Goal: Task Accomplishment & Management: Manage account settings

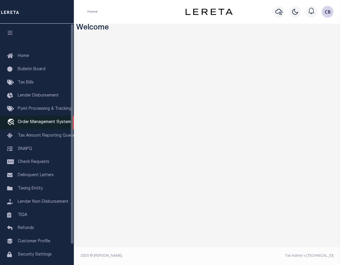
click at [30, 126] on link "travel_explore Order Management System" at bounding box center [37, 123] width 74 height 14
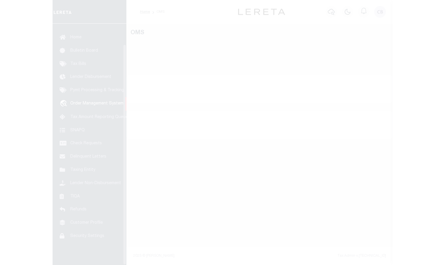
scroll to position [22, 0]
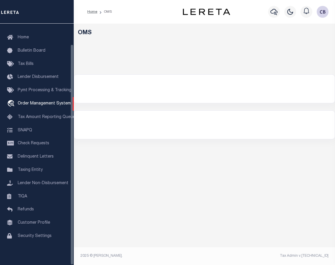
select select "200"
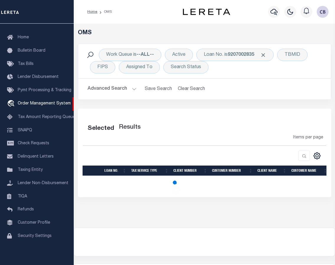
select select "200"
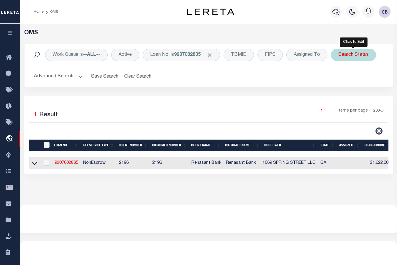
click at [339, 55] on div "Search Status" at bounding box center [353, 55] width 45 height 12
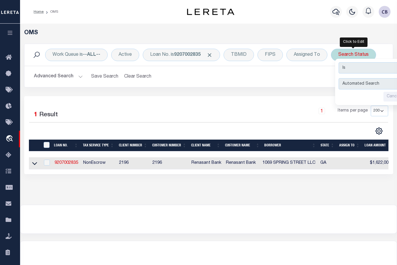
click at [339, 67] on select "Is Contains" at bounding box center [382, 67] width 87 height 11
click at [339, 62] on select "Is Contains" at bounding box center [382, 67] width 87 height 11
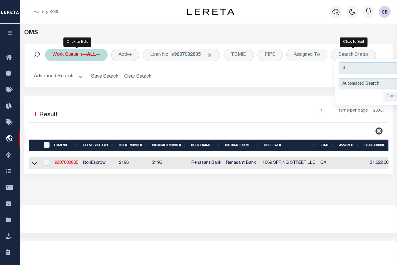
click at [91, 56] on b "--ALL--" at bounding box center [91, 55] width 17 height 5
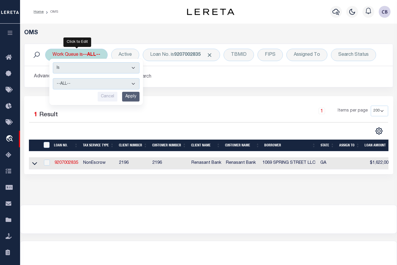
click at [96, 69] on select "Is Contains" at bounding box center [96, 67] width 87 height 11
click at [53, 62] on select "Is Contains" at bounding box center [96, 67] width 87 height 11
click at [136, 83] on select "--ALL-- factRSystems General ThoughtFocus" at bounding box center [96, 83] width 87 height 11
click at [134, 83] on select "--ALL-- factRSystems General ThoughtFocus" at bounding box center [96, 83] width 87 height 11
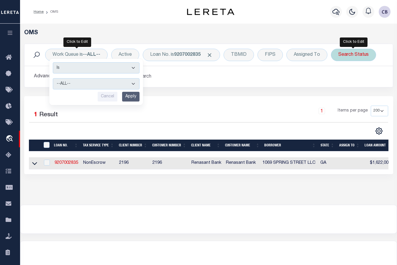
click at [339, 53] on div "Search Status" at bounding box center [353, 55] width 45 height 12
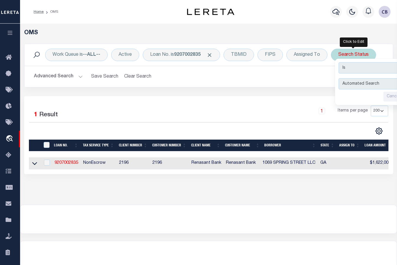
click at [339, 70] on select "Is Contains" at bounding box center [382, 67] width 87 height 11
click at [339, 62] on select "Is Contains" at bounding box center [382, 67] width 87 height 11
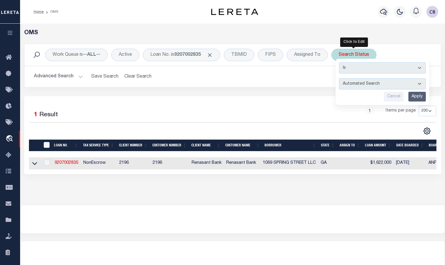
click at [339, 83] on select "Automated Search Bad Parcel Complete Duplicate Parcel High Dollar Reporting In …" at bounding box center [382, 83] width 87 height 11
select select "QC"
click at [339, 78] on select "Automated Search Bad Parcel Complete Duplicate Parcel High Dollar Reporting In …" at bounding box center [382, 83] width 87 height 11
click at [339, 97] on input "Apply" at bounding box center [416, 97] width 17 height 10
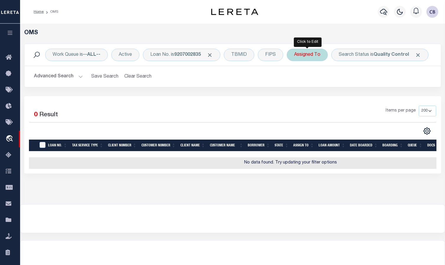
click at [319, 56] on div "Assigned To" at bounding box center [306, 55] width 41 height 12
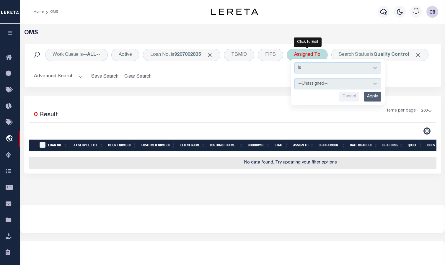
click at [319, 84] on select "--Unassigned-- [PERSON_NAME] [PERSON_NAME] [PERSON_NAME] [PERSON_NAME], [PERSON…" at bounding box center [337, 83] width 87 height 11
select select "[PERSON_NAME]"
click at [294, 78] on select "--Unassigned-- [PERSON_NAME] [PERSON_NAME] [PERSON_NAME] [PERSON_NAME], [PERSON…" at bounding box center [337, 83] width 87 height 11
click at [339, 96] on input "Apply" at bounding box center [371, 97] width 17 height 10
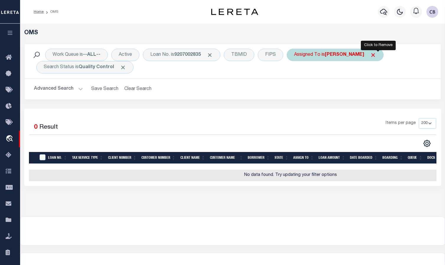
click at [339, 56] on span "Click to Remove" at bounding box center [373, 55] width 6 height 6
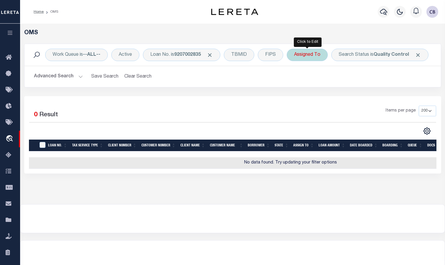
click at [321, 54] on div "Assigned To" at bounding box center [306, 55] width 41 height 12
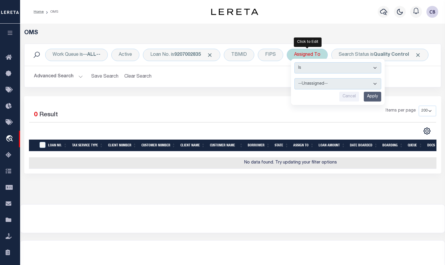
click at [339, 83] on select "--Unassigned-- [PERSON_NAME] [PERSON_NAME] [PERSON_NAME] [PERSON_NAME], [PERSON…" at bounding box center [337, 83] width 87 height 11
select select "[PERSON_NAME]"
click at [294, 78] on select "--Unassigned-- [PERSON_NAME] [PERSON_NAME] [PERSON_NAME] [PERSON_NAME], [PERSON…" at bounding box center [337, 83] width 87 height 11
click at [339, 98] on input "Apply" at bounding box center [371, 97] width 17 height 10
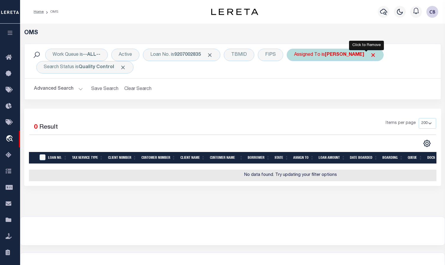
click at [339, 55] on span "Click to Remove" at bounding box center [373, 55] width 6 height 6
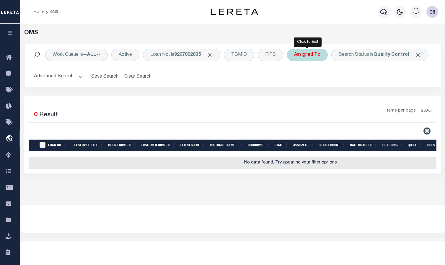
click at [303, 53] on div "Assigned To" at bounding box center [306, 55] width 41 height 12
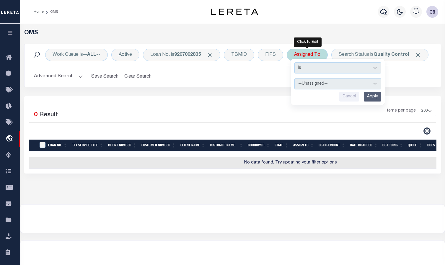
click at [329, 82] on select "--Unassigned-- [PERSON_NAME] [PERSON_NAME] [PERSON_NAME] [PERSON_NAME], [PERSON…" at bounding box center [337, 83] width 87 height 11
select select "[PERSON_NAME]"
click at [294, 78] on select "--Unassigned-- [PERSON_NAME] [PERSON_NAME] [PERSON_NAME] [PERSON_NAME], [PERSON…" at bounding box center [337, 83] width 87 height 11
click at [339, 97] on input "Apply" at bounding box center [371, 97] width 17 height 10
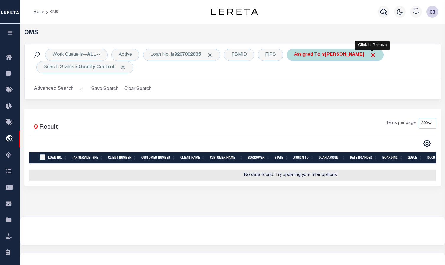
click at [339, 52] on body "Home OMS" at bounding box center [222, 156] width 445 height 313
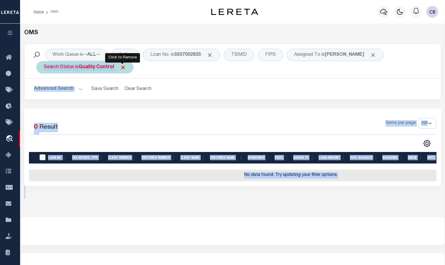
click at [123, 65] on span "Click to Remove" at bounding box center [123, 67] width 6 height 6
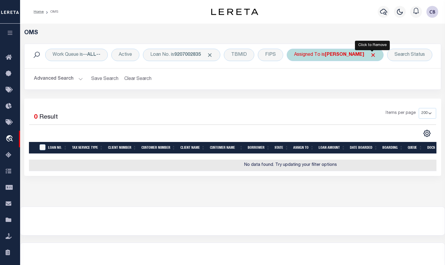
click at [339, 55] on span "Click to Remove" at bounding box center [373, 55] width 6 height 6
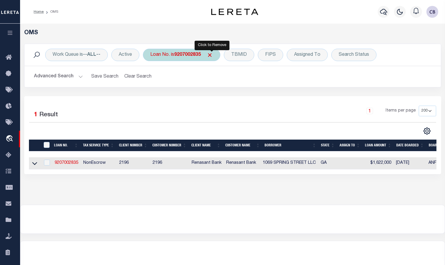
click at [212, 57] on span "Click to Remove" at bounding box center [210, 55] width 6 height 6
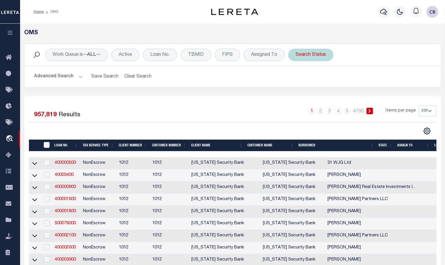
click at [315, 54] on div "Search Status" at bounding box center [310, 55] width 45 height 12
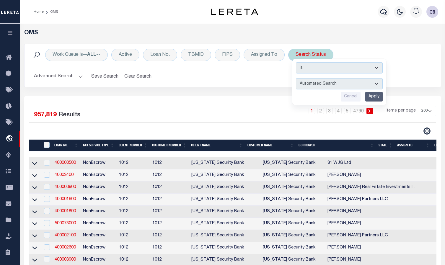
click at [339, 82] on select "Automated Search Bad Parcel Complete Duplicate Parcel High Dollar Reporting In …" at bounding box center [339, 83] width 87 height 11
select select "QC"
click at [296, 78] on select "Automated Search Bad Parcel Complete Duplicate Parcel High Dollar Reporting In …" at bounding box center [339, 83] width 87 height 11
click at [339, 99] on input "Apply" at bounding box center [373, 97] width 17 height 10
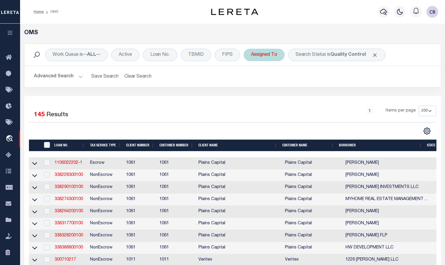
click at [266, 56] on div "Assigned To" at bounding box center [263, 55] width 41 height 12
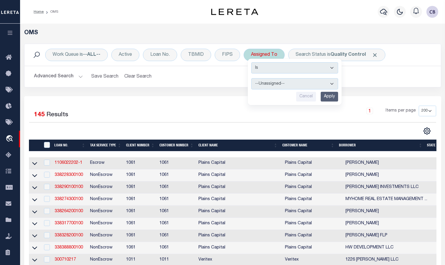
click at [274, 84] on select "--Unassigned-- [PERSON_NAME] [PERSON_NAME] [PERSON_NAME] [PERSON_NAME], [PERSON…" at bounding box center [294, 83] width 87 height 11
select select "[PERSON_NAME]"
click at [251, 78] on select "--Unassigned-- [PERSON_NAME] [PERSON_NAME] [PERSON_NAME] [PERSON_NAME], [PERSON…" at bounding box center [294, 83] width 87 height 11
click at [327, 94] on input "Apply" at bounding box center [328, 97] width 17 height 10
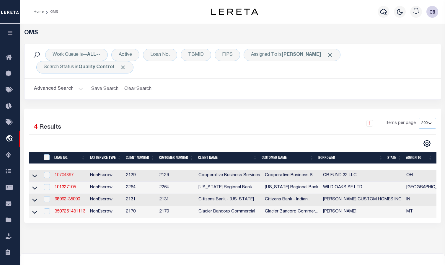
click at [62, 173] on link "10704897" at bounding box center [64, 175] width 19 height 4
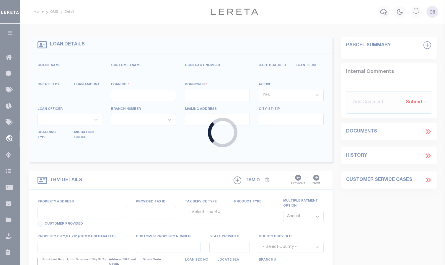
type input "10704897"
type input "CR FUND 32 LLC"
select select
type input "[GEOGRAPHIC_DATA]"
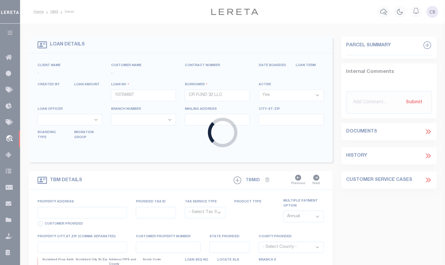
type input "[GEOGRAPHIC_DATA], OH 43215"
select select
select select "NonEscrow"
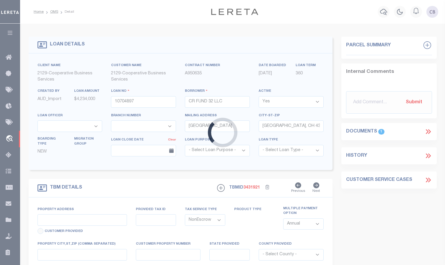
select select "7396"
select select "3334"
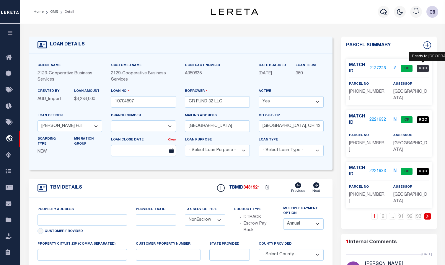
type input "1350 [PERSON_NAME][GEOGRAPHIC_DATA]"
select select
type input "[GEOGRAPHIC_DATA], OH 43230"
type input "6508"
type input "OH"
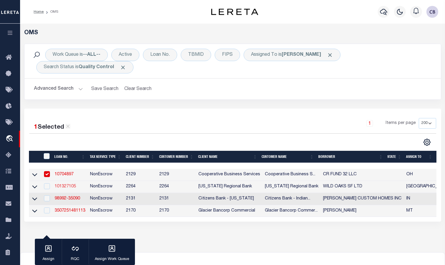
click at [63, 184] on link "101327105" at bounding box center [65, 186] width 21 height 4
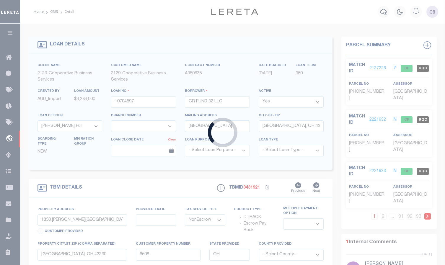
type input "101327105"
type input "WILD OAKS SF LTD"
select select
type input "[STREET_ADDRESS]"
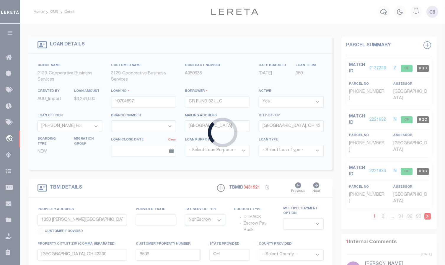
type input "[GEOGRAPHIC_DATA]"
select select
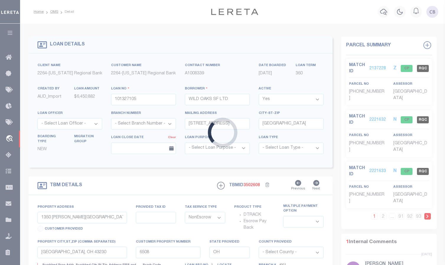
type input "[STREET_ADDRESS]"
type input "98598"
select select
type input "[GEOGRAPHIC_DATA], TX, 76208"
type input "125"
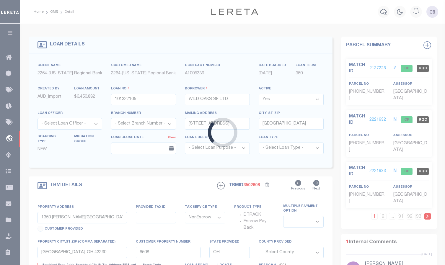
type input "[GEOGRAPHIC_DATA]"
select select
type textarea "TR 143 32.742 AC ABS NO.388 & TR 142 4.155 AC, [PERSON_NAME] CO TX"
select select "22461"
select select "8158"
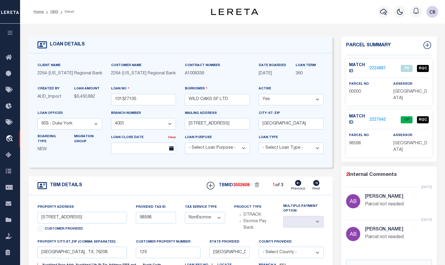
click at [339, 68] on link "2224881" at bounding box center [377, 68] width 17 height 6
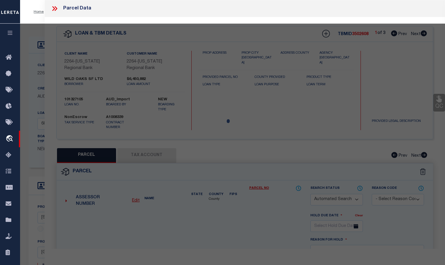
checkbox input "false"
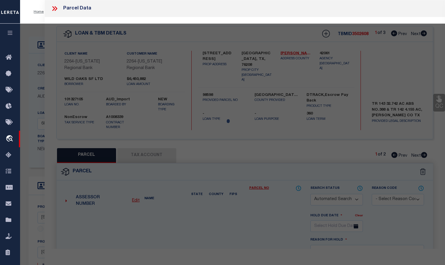
select select "PR"
select select "099"
select select "AGW"
select select "LEG"
type textarea "Parcel not needed"
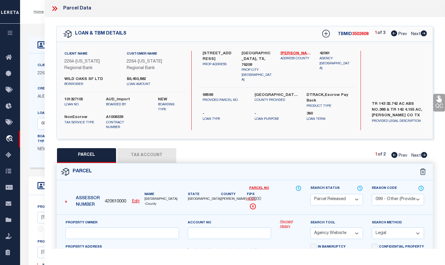
click at [339, 35] on icon at bounding box center [423, 33] width 6 height 6
select select "AS"
select select
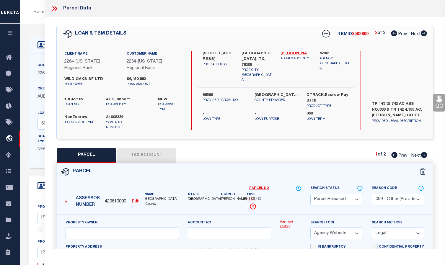
checkbox input "false"
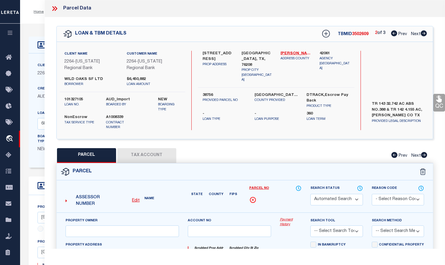
select select "CP"
type input "WILD OAKS SF LTD"
select select "AGW"
select select "LEG"
type input "[STREET_ADDRESS],"
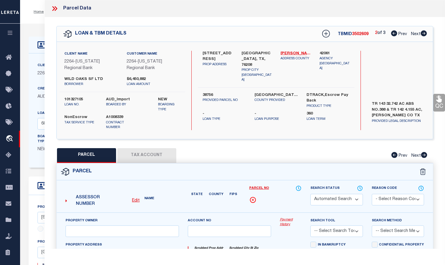
type input "[GEOGRAPHIC_DATA]"
type textarea "A0388A [PERSON_NAME], TR 143, 32.742 ACRES, OLD DCAD TR #8A"
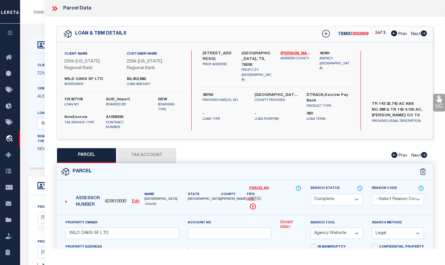
click at [339, 35] on icon at bounding box center [423, 33] width 6 height 6
select select "AS"
select select
checkbox input "false"
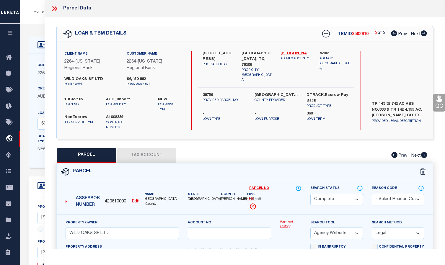
checkbox input "false"
select select "QC"
type input "WILD OAKS SF LTD"
select select "AGW"
select select "LEG"
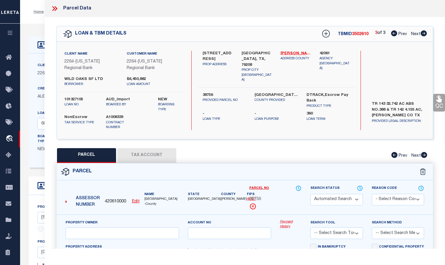
type input "N [PERSON_NAME],"
type input "[GEOGRAPHIC_DATA]"
type textarea "BROWN ADDN (SHADY SHORES) BLK A LOT 1"
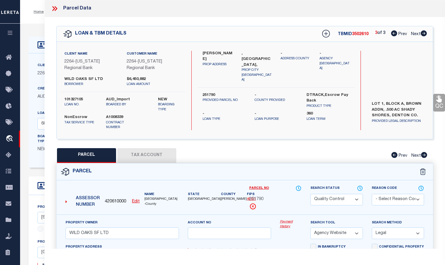
click at [53, 10] on icon at bounding box center [53, 8] width 3 height 5
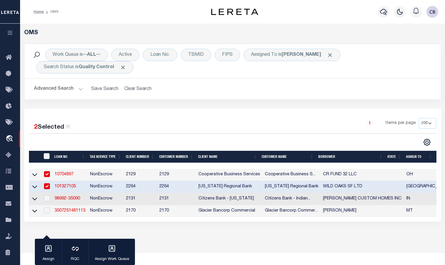
click at [64, 172] on link "10704897" at bounding box center [64, 174] width 19 height 4
checkbox input "false"
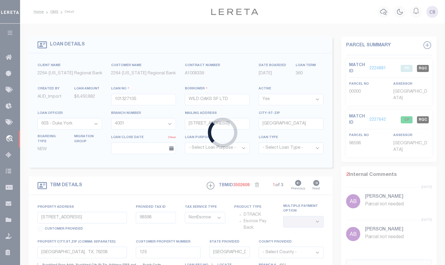
type input "10704897"
type input "CR FUND 32 LLC"
select select
type input "[GEOGRAPHIC_DATA]"
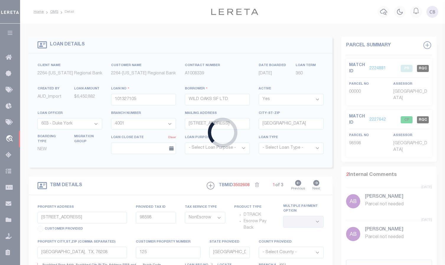
type input "[GEOGRAPHIC_DATA], OH 43215"
select select
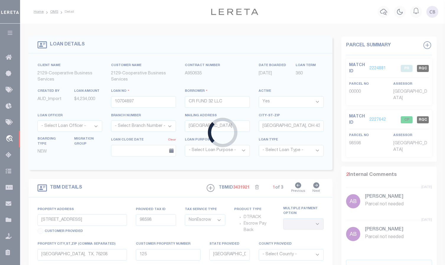
select select "7396"
select select "3334"
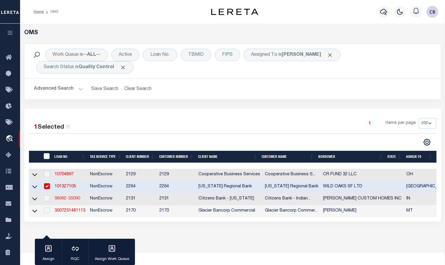
click at [64, 196] on link "98992-35090" at bounding box center [67, 198] width 25 height 4
type input "98992-35090"
type input "[PERSON_NAME] CUSTOM HOMES INC"
select select
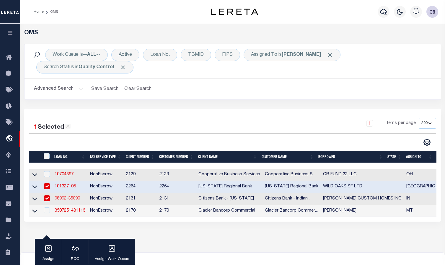
type input "PO BOX 1925"
type input "[GEOGRAPHIC_DATA] IN 46151-0925"
type input "[DATE]"
select select "20"
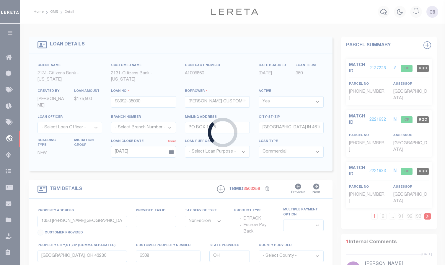
type input "[STREET_ADDRESS]"
type input "55-13-10-190-021.000-021"
select select
type input "[GEOGRAPHIC_DATA] IN 46151-6495"
type input "IN"
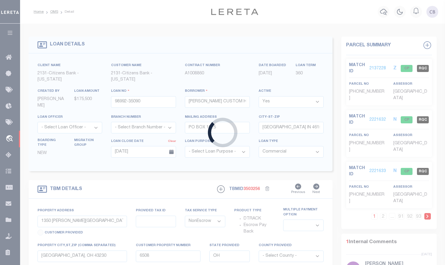
type textarea "Lot Number Three Hundred Eighty-nine (389) in [GEOGRAPHIC_DATA], Section 3-C, a…"
select select "4889"
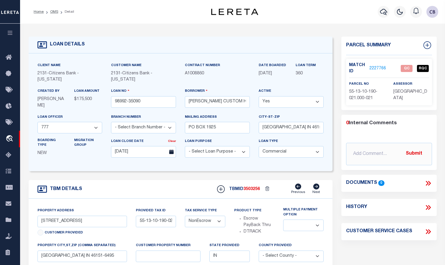
click at [339, 68] on link "2227766" at bounding box center [377, 68] width 17 height 6
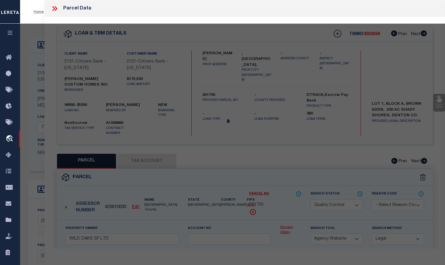
select select "AS"
select select
checkbox input "false"
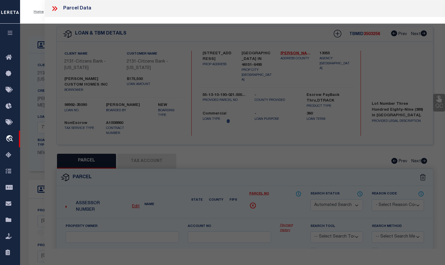
select select "QC"
type input "Indian Creek Homes Llc"
select select "AGW"
select select "LEG"
type input "[STREET_ADDRESS]"
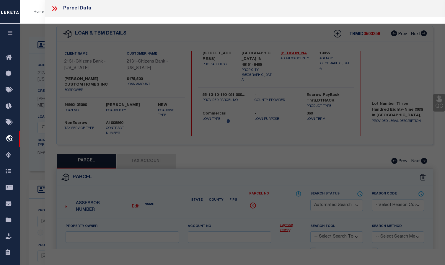
type input "[GEOGRAPHIC_DATA], In 46151"
type textarea "LOT 389 [GEOGRAPHIC_DATA] SEC 3-[GEOGRAPHIC_DATA] (EAST)"
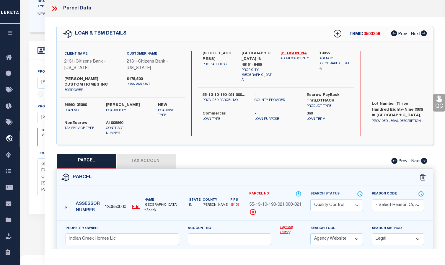
scroll to position [108, 0]
click at [56, 9] on icon at bounding box center [56, 8] width 3 height 5
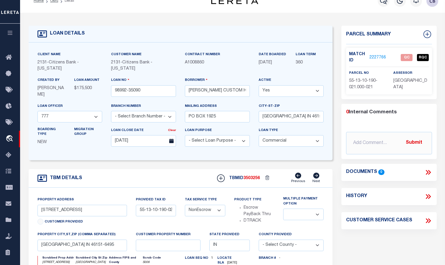
scroll to position [0, 0]
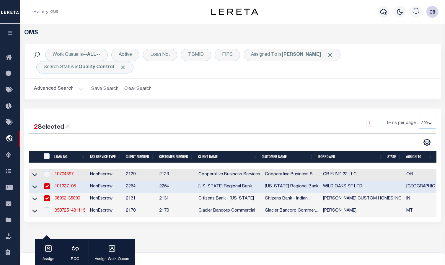
click at [68, 196] on link "98992-35090" at bounding box center [67, 198] width 25 height 4
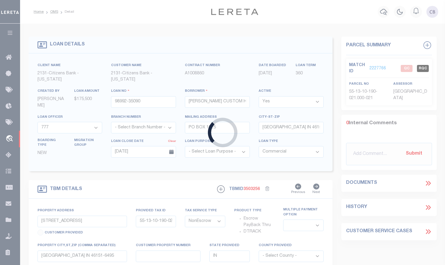
select select
type textarea "Lot Number Three Hundred Eighty-nine (389) in [GEOGRAPHIC_DATA], Section 3-C, a…"
select select "4889"
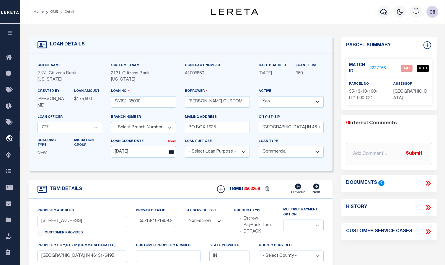
click at [339, 67] on link "2227766" at bounding box center [377, 68] width 17 height 6
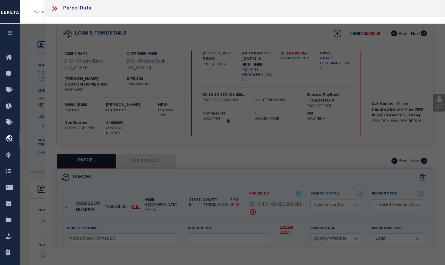
select select "AS"
select select
checkbox input "false"
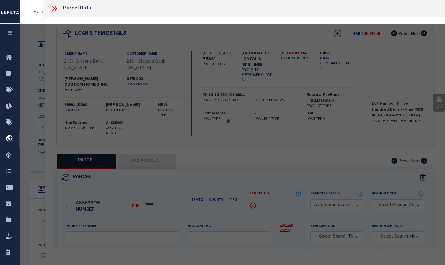
select select "QC"
type input "Indian Creek Homes Llc"
select select "AGW"
select select "LEG"
type input "[STREET_ADDRESS]"
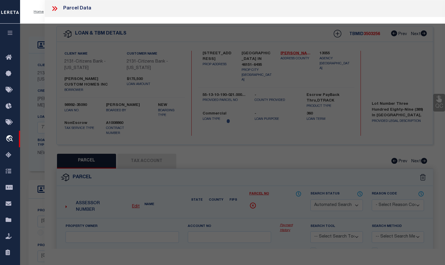
type input "[GEOGRAPHIC_DATA], In 46151"
type textarea "LOT 389 [GEOGRAPHIC_DATA] SEC 3-[GEOGRAPHIC_DATA] (EAST)"
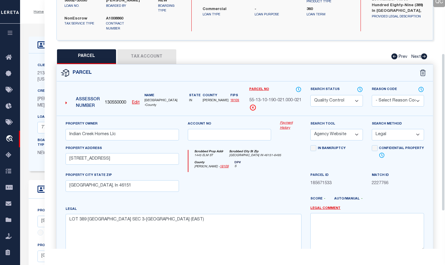
scroll to position [84, 0]
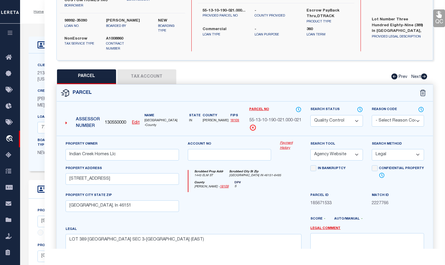
click at [143, 74] on button "Tax Account" at bounding box center [146, 76] width 59 height 15
select select "100"
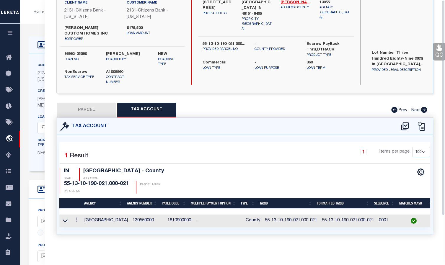
scroll to position [0, 0]
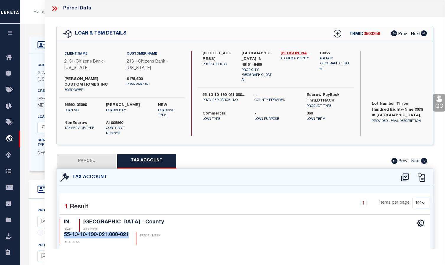
drag, startPoint x: 168, startPoint y: 216, endPoint x: 232, endPoint y: 216, distance: 63.7
click at [129, 232] on h4 "55-13-10-190-021.000-021" at bounding box center [96, 235] width 65 height 6
copy h4 "55-13-10-190-021.000-021"
drag, startPoint x: 78, startPoint y: 153, endPoint x: 145, endPoint y: 150, distance: 67.9
click at [78, 154] on button "PARCEL" at bounding box center [86, 161] width 59 height 15
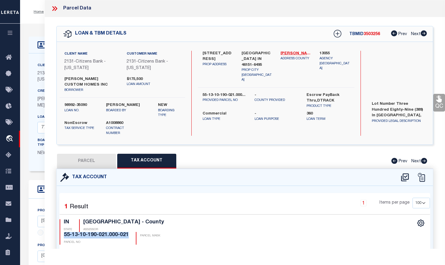
select select "AS"
select select
checkbox input "false"
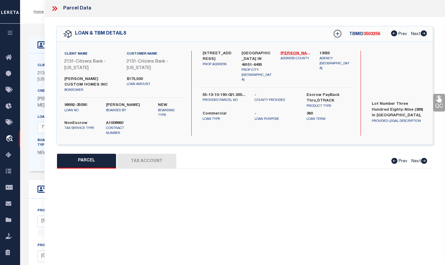
select select "QC"
type input "Indian Creek Homes Llc"
select select "AGW"
select select "LEG"
type input "[STREET_ADDRESS]"
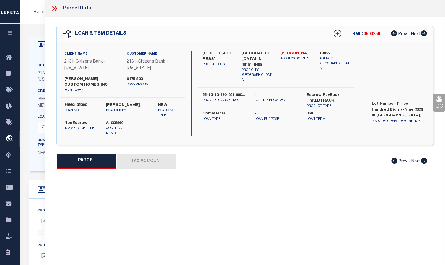
type input "[GEOGRAPHIC_DATA], In 46151"
type textarea "LOT 389 [GEOGRAPHIC_DATA] SEC 3-[GEOGRAPHIC_DATA] (EAST)"
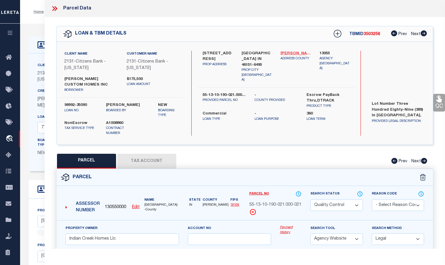
click at [300, 53] on link "[PERSON_NAME] - 18109" at bounding box center [295, 54] width 30 height 6
click at [339, 199] on select "Automated Search Bad Parcel Complete Duplicate Parcel High Dollar Reporting In …" at bounding box center [336, 205] width 52 height 12
click at [310, 199] on select "Automated Search Bad Parcel Complete Duplicate Parcel High Dollar Reporting In …" at bounding box center [336, 205] width 52 height 12
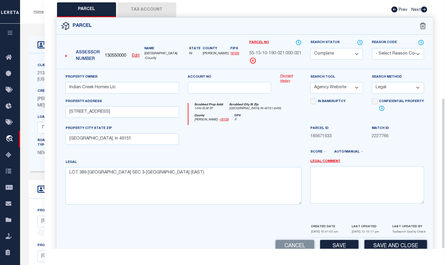
scroll to position [161, 0]
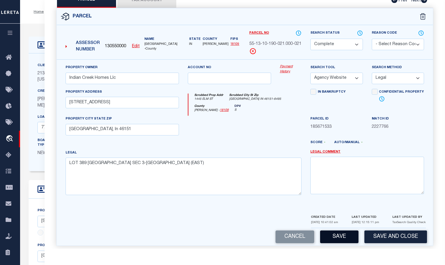
click at [337, 234] on button "Save" at bounding box center [339, 236] width 38 height 13
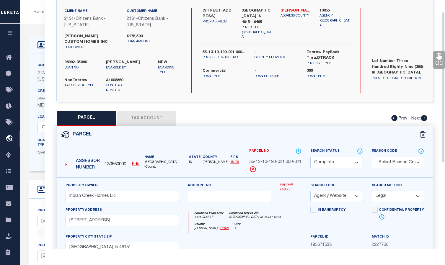
select select "AS"
select select
checkbox input "false"
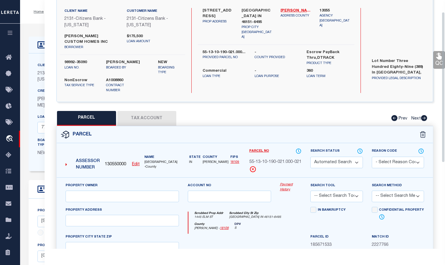
scroll to position [1, 0]
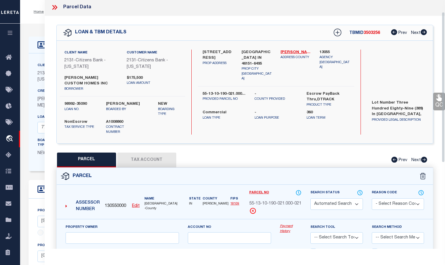
select select "CP"
type input "Indian Creek Homes Llc"
select select "AGW"
select select "LEG"
type input "[STREET_ADDRESS]"
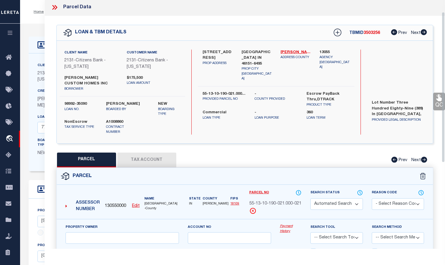
type input "[GEOGRAPHIC_DATA], In 46151"
type textarea "LOT 389 [GEOGRAPHIC_DATA] SEC 3-[GEOGRAPHIC_DATA] (EAST)"
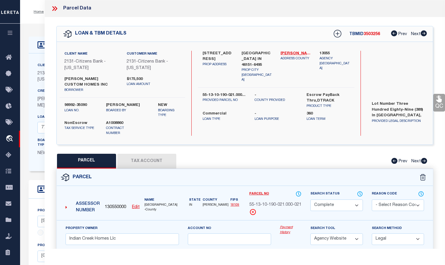
click at [339, 104] on link "QC" at bounding box center [439, 103] width 12 height 18
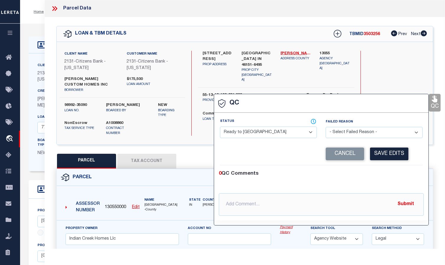
click at [257, 134] on select "- Select Status - Ready to QC Correct Incorrect" at bounding box center [268, 133] width 97 height 12
select select "COR"
click at [220, 127] on select "- Select Status - Ready to QC Correct Incorrect" at bounding box center [268, 133] width 97 height 12
click at [339, 155] on button "Save Edits" at bounding box center [389, 154] width 38 height 13
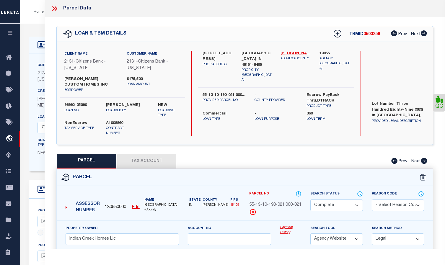
click at [55, 8] on icon at bounding box center [55, 9] width 8 height 8
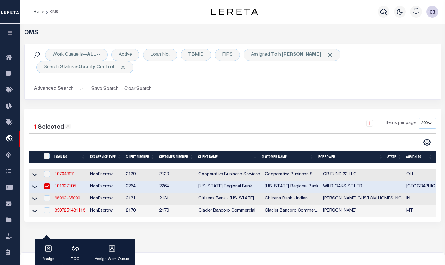
click at [67, 196] on link "98992-35090" at bounding box center [67, 198] width 25 height 4
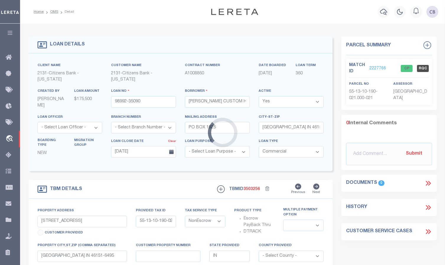
select select "4889"
select select
type textarea "Lot Number Three Hundred Eighty-nine (389) in [GEOGRAPHIC_DATA], Section 3-C, a…"
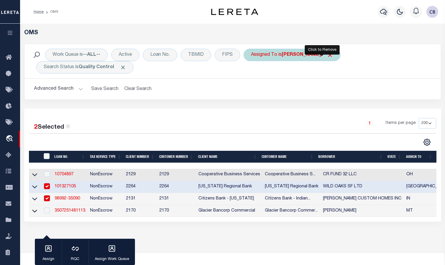
click at [327, 55] on span "Click to Remove" at bounding box center [330, 55] width 6 height 6
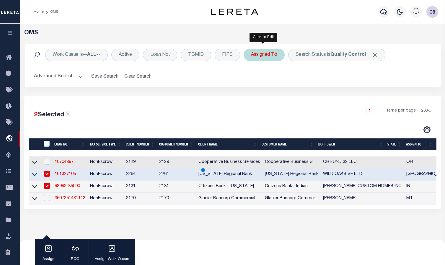
click at [272, 57] on div "Assigned To" at bounding box center [263, 55] width 41 height 12
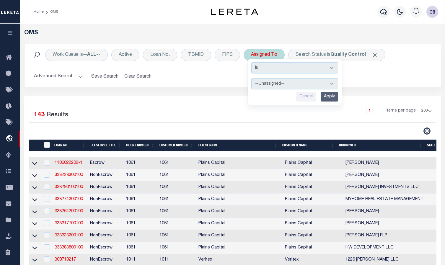
click at [298, 82] on select "--Unassigned-- [PERSON_NAME] [PERSON_NAME] [PERSON_NAME] [PERSON_NAME], [PERSON…" at bounding box center [294, 83] width 87 height 11
select select "[PERSON_NAME]"
click at [251, 78] on select "--Unassigned-- [PERSON_NAME] [PERSON_NAME] [PERSON_NAME] [PERSON_NAME], [PERSON…" at bounding box center [294, 83] width 87 height 11
click at [327, 97] on input "Apply" at bounding box center [328, 97] width 17 height 10
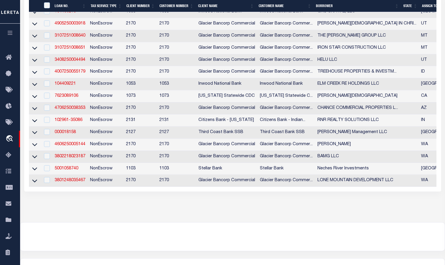
scroll to position [207, 0]
click at [75, 178] on link "3801248035467" at bounding box center [70, 180] width 31 height 4
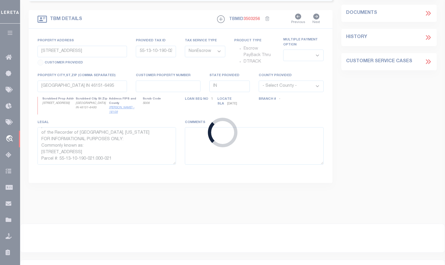
type input "3801248035467"
type input "LONE MOUNTAIN DEVELOPMENT LLC"
select select
type input "[STREET_ADDRESS]"
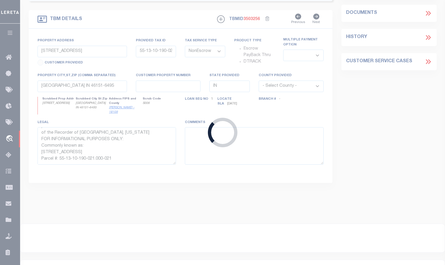
type input "[GEOGRAPHIC_DATA] 99156-9237"
type input "[DATE]"
type input "NKA FERTILE VALLEY RD"
type input "433015560002"
select select
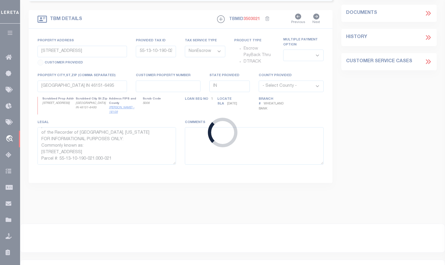
type input "NEWPORT WA 99156"
type input "WA"
type textarea "LOT 2 OF FERTILE VALLEY VISTA SHORT PLAT SP-06-23 AND ELS-06-10, RECORDED IN BO…"
select select "17097"
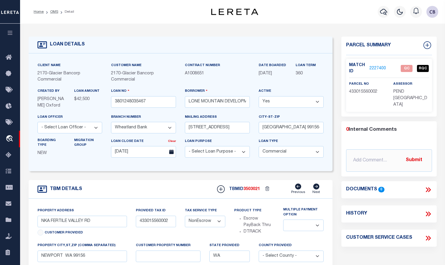
click at [339, 68] on link "2227400" at bounding box center [377, 68] width 17 height 6
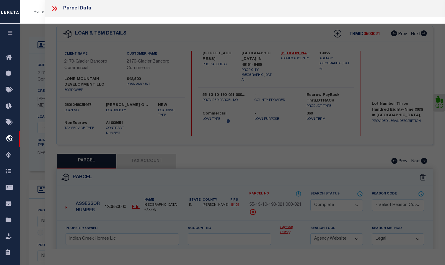
select select "AS"
select select
checkbox input "false"
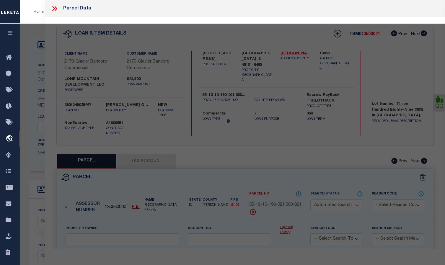
select select "QC"
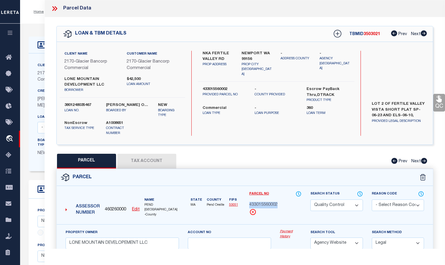
drag, startPoint x: 249, startPoint y: 199, endPoint x: 278, endPoint y: 198, distance: 28.3
click at [277, 202] on span "433015560002" at bounding box center [263, 205] width 28 height 6
copy span "433015560002"
click at [288, 202] on div "433015560002" at bounding box center [275, 205] width 52 height 6
click at [339, 202] on select "Automated Search Bad Parcel Complete Duplicate Parcel High Dollar Reporting In …" at bounding box center [336, 205] width 52 height 12
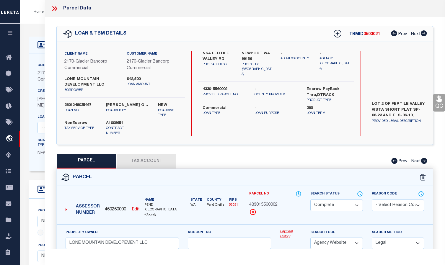
click at [310, 199] on select "Automated Search Bad Parcel Complete Duplicate Parcel High Dollar Reporting In …" at bounding box center [336, 205] width 52 height 12
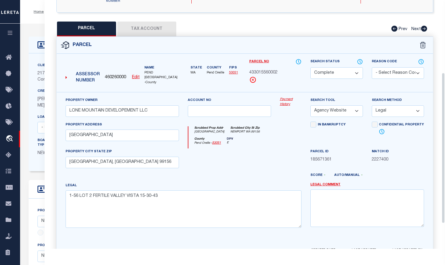
scroll to position [161, 0]
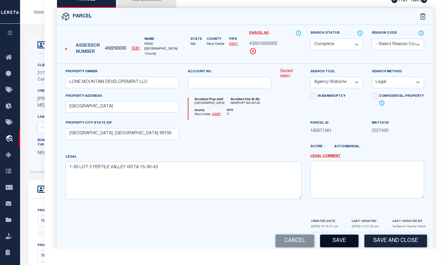
click at [339, 235] on button "Save" at bounding box center [339, 241] width 38 height 13
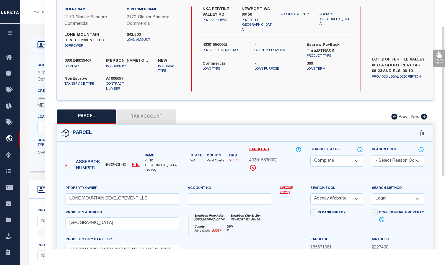
scroll to position [43, 0]
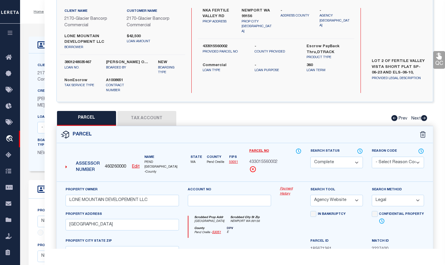
click at [339, 58] on icon at bounding box center [439, 56] width 6 height 7
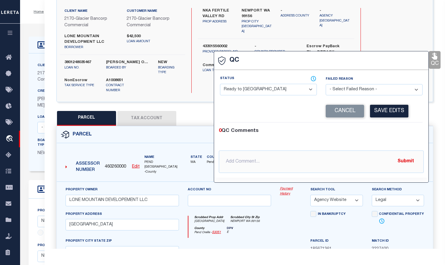
click at [262, 88] on select "- Select Status - Ready to QC Correct Incorrect" at bounding box center [268, 90] width 97 height 12
click at [220, 84] on select "- Select Status - Ready to QC Correct Incorrect" at bounding box center [268, 90] width 97 height 12
click at [339, 112] on button "Save Edits" at bounding box center [389, 111] width 38 height 13
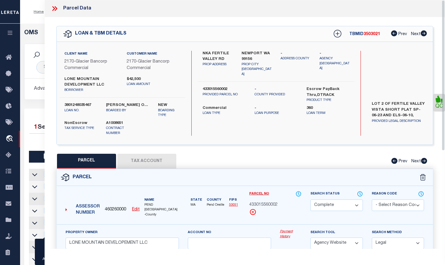
click at [57, 11] on icon at bounding box center [55, 9] width 8 height 8
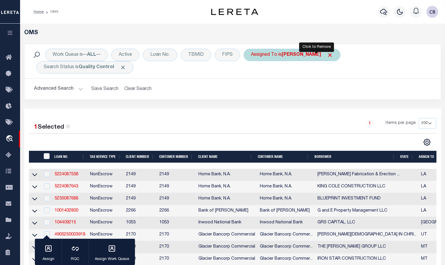
click at [327, 56] on span "Click to Remove" at bounding box center [330, 55] width 6 height 6
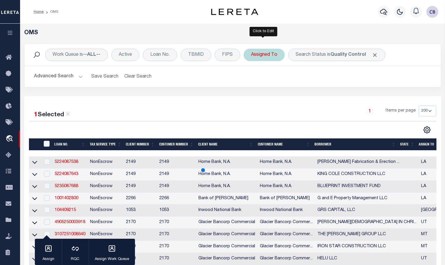
click at [263, 55] on div "Assigned To" at bounding box center [263, 55] width 41 height 12
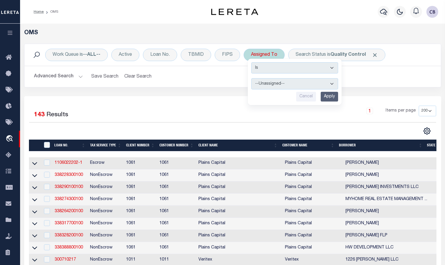
click at [278, 83] on select "--Unassigned-- [PERSON_NAME] [PERSON_NAME] [PERSON_NAME] [PERSON_NAME], [PERSON…" at bounding box center [294, 83] width 87 height 11
click at [251, 78] on select "--Unassigned-- [PERSON_NAME] [PERSON_NAME] [PERSON_NAME] [PERSON_NAME], [PERSON…" at bounding box center [294, 83] width 87 height 11
click at [331, 95] on input "Apply" at bounding box center [328, 97] width 17 height 10
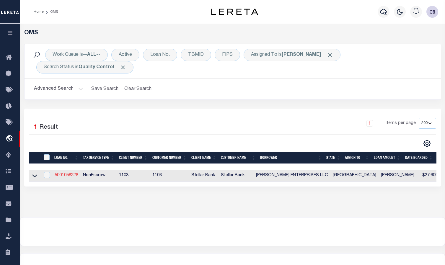
click at [66, 173] on link "5001058228" at bounding box center [67, 175] width 24 height 4
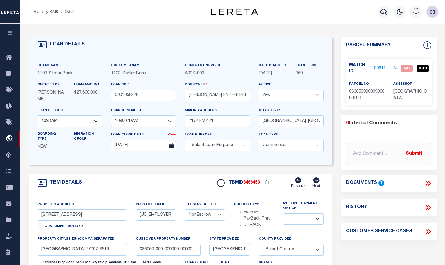
click at [339, 182] on icon at bounding box center [428, 183] width 8 height 8
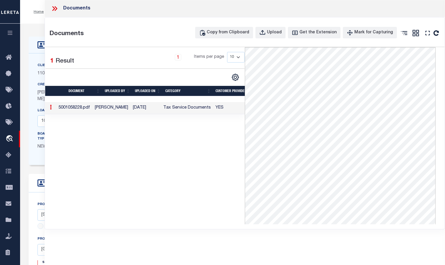
click at [54, 8] on icon at bounding box center [53, 8] width 3 height 5
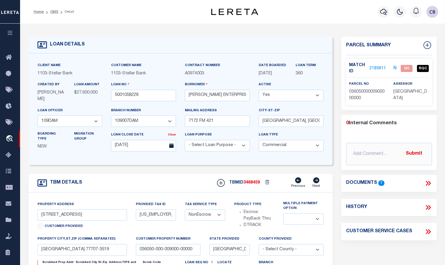
click at [339, 68] on link "2189811" at bounding box center [377, 68] width 17 height 6
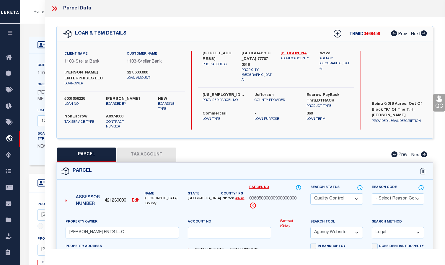
click at [144, 151] on button "Tax Account" at bounding box center [146, 155] width 59 height 15
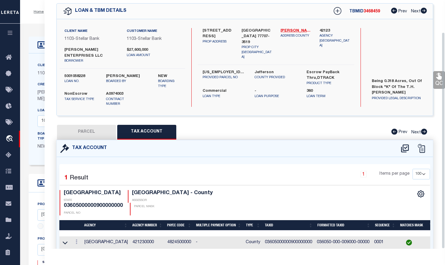
scroll to position [37, 0]
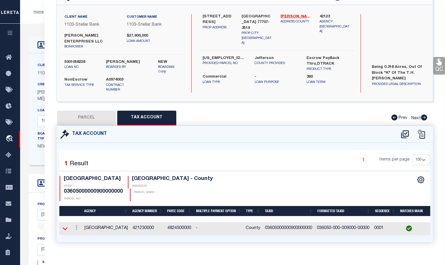
click at [63, 225] on icon at bounding box center [65, 228] width 5 height 6
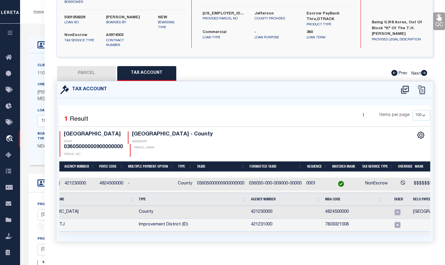
scroll to position [0, 0]
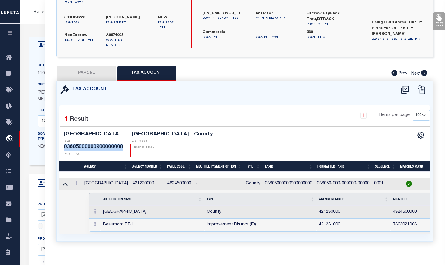
drag, startPoint x: 175, startPoint y: 130, endPoint x: 232, endPoint y: 129, distance: 57.0
click at [123, 144] on h4 "03605000000900000000" at bounding box center [93, 147] width 59 height 6
copy h4 "03605000000900000000"
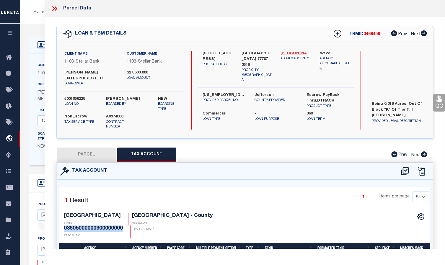
click at [292, 52] on link "[PERSON_NAME] - 48245" at bounding box center [295, 54] width 30 height 6
click at [87, 150] on button "PARCEL" at bounding box center [86, 155] width 59 height 15
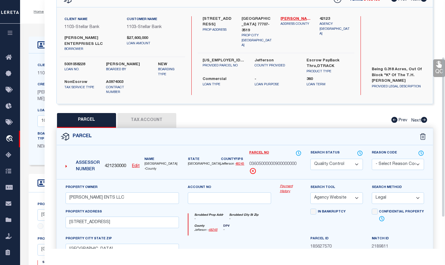
scroll to position [89, 0]
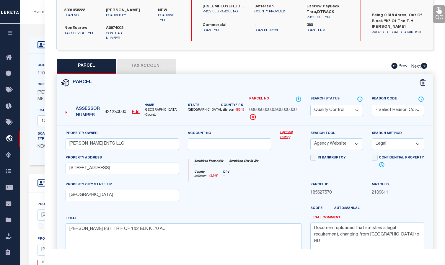
click at [339, 105] on select "Automated Search Bad Parcel Complete Duplicate Parcel High Dollar Reporting In …" at bounding box center [336, 111] width 52 height 12
click at [310, 105] on select "Automated Search Bad Parcel Complete Duplicate Parcel High Dollar Reporting In …" at bounding box center [336, 111] width 52 height 12
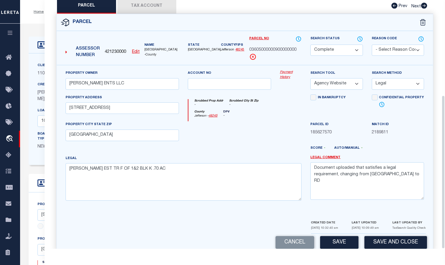
scroll to position [154, 0]
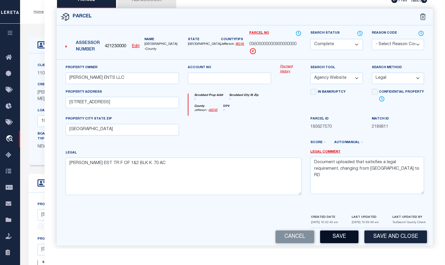
click at [336, 235] on button "Save" at bounding box center [339, 236] width 38 height 13
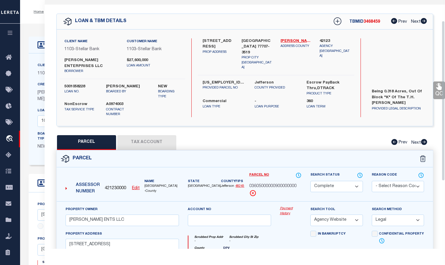
scroll to position [0, 0]
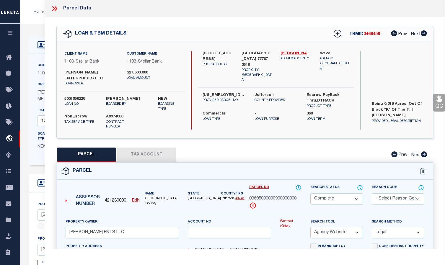
click at [339, 101] on icon at bounding box center [439, 99] width 6 height 7
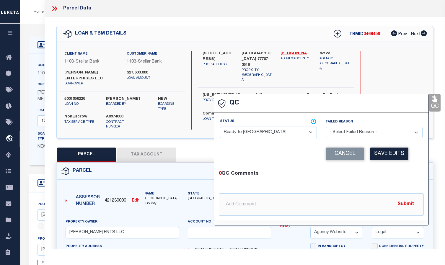
click at [265, 134] on select "- Select Status - Ready to QC Correct Incorrect" at bounding box center [268, 133] width 97 height 12
click at [220, 127] on select "- Select Status - Ready to QC Correct Incorrect" at bounding box center [268, 133] width 97 height 12
click at [339, 154] on button "Save Edits" at bounding box center [389, 154] width 38 height 13
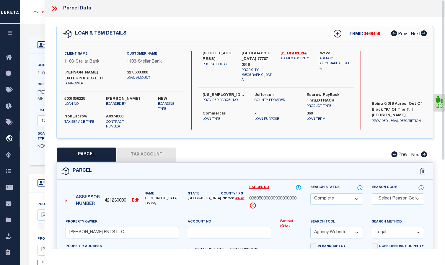
drag, startPoint x: 54, startPoint y: 9, endPoint x: 39, endPoint y: 10, distance: 15.1
click at [54, 9] on icon at bounding box center [53, 8] width 3 height 5
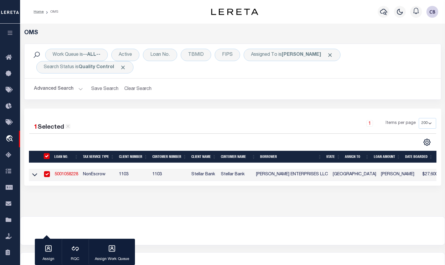
click at [63, 172] on link "5001058228" at bounding box center [67, 174] width 24 height 4
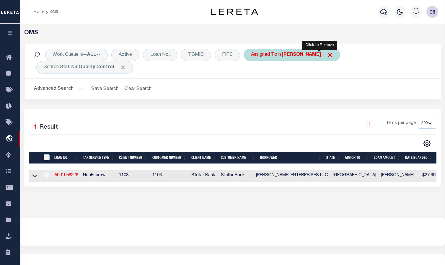
click at [327, 55] on span "Click to Remove" at bounding box center [330, 55] width 6 height 6
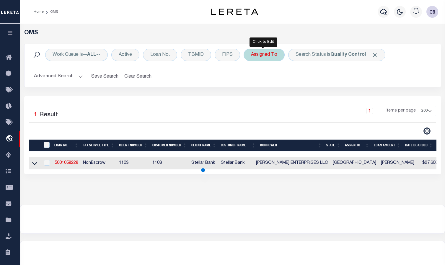
click at [272, 55] on div "Assigned To" at bounding box center [263, 55] width 41 height 12
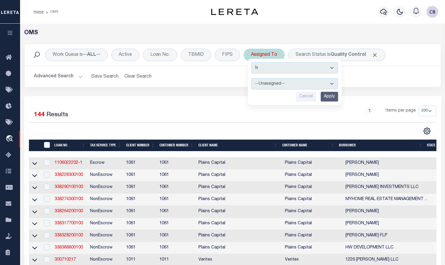
click at [331, 84] on select "--Unassigned-- [PERSON_NAME] [PERSON_NAME] [PERSON_NAME] [PERSON_NAME], [PERSON…" at bounding box center [294, 83] width 87 height 11
click at [251, 78] on select "--Unassigned-- [PERSON_NAME] [PERSON_NAME] [PERSON_NAME] [PERSON_NAME], [PERSON…" at bounding box center [294, 83] width 87 height 11
click at [330, 98] on input "Apply" at bounding box center [328, 97] width 17 height 10
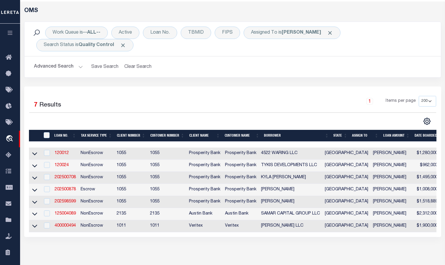
scroll to position [89, 0]
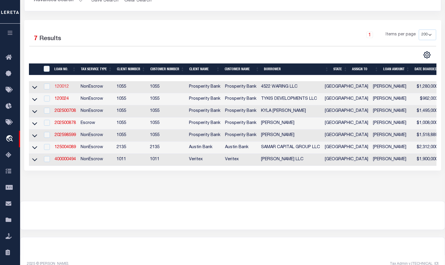
click at [63, 87] on link "120012" at bounding box center [62, 87] width 14 height 4
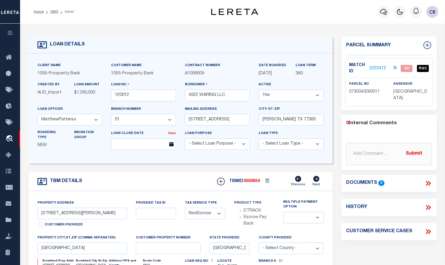
click at [339, 67] on link "2222472" at bounding box center [377, 68] width 17 height 6
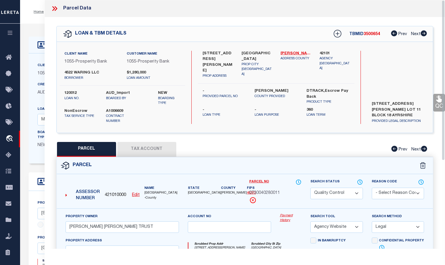
drag, startPoint x: 54, startPoint y: 9, endPoint x: 164, endPoint y: 81, distance: 131.4
click at [54, 9] on icon at bounding box center [53, 8] width 3 height 5
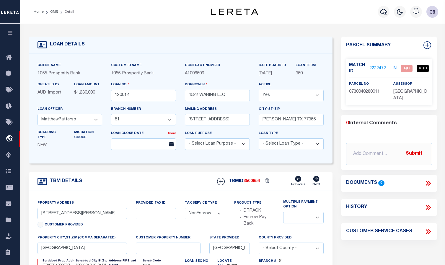
click at [339, 66] on link "2222472" at bounding box center [377, 68] width 17 height 6
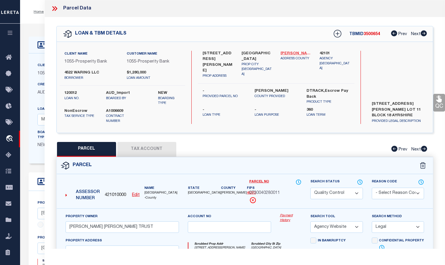
click at [292, 53] on link "[PERSON_NAME] - 48201" at bounding box center [295, 54] width 30 height 6
drag, startPoint x: 249, startPoint y: 192, endPoint x: 280, endPoint y: 191, distance: 31.6
click at [280, 191] on div "0730040280011" at bounding box center [275, 193] width 52 height 6
copy span "0730040280011"
click at [149, 147] on button "Tax Account" at bounding box center [146, 149] width 59 height 15
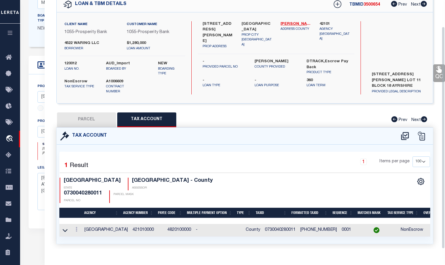
scroll to position [118, 0]
click at [65, 227] on icon at bounding box center [65, 230] width 5 height 6
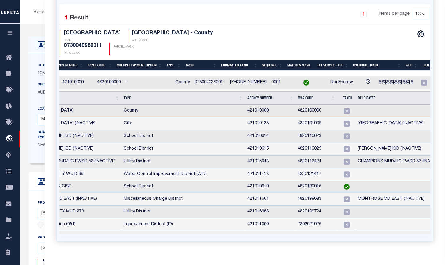
scroll to position [0, 77]
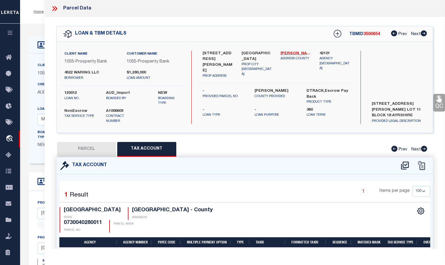
click at [55, 9] on icon at bounding box center [55, 9] width 8 height 8
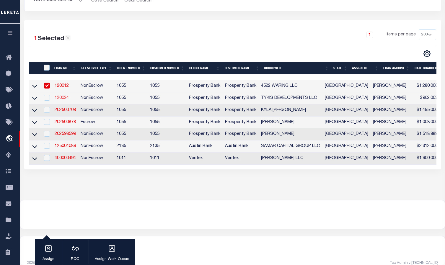
click at [63, 98] on link "120024" at bounding box center [62, 98] width 14 height 4
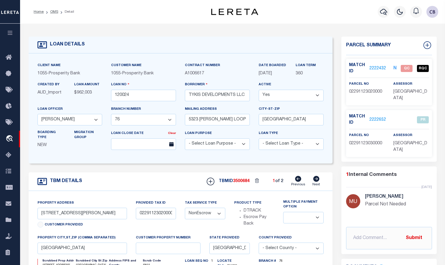
click at [339, 68] on link "2222432" at bounding box center [377, 68] width 17 height 6
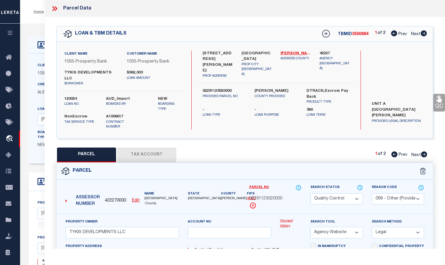
click at [339, 34] on icon at bounding box center [423, 33] width 6 height 6
click at [339, 151] on icon at bounding box center [424, 154] width 6 height 6
click at [339, 34] on icon at bounding box center [394, 33] width 6 height 6
click at [298, 53] on link "[PERSON_NAME] - 48453" at bounding box center [295, 54] width 30 height 6
drag, startPoint x: 249, startPoint y: 191, endPoint x: 283, endPoint y: 191, distance: 33.9
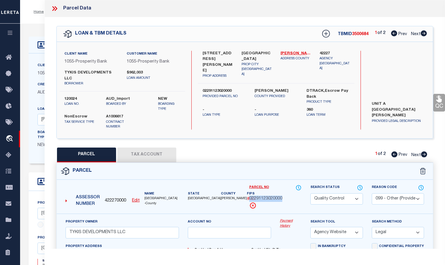
click at [283, 196] on div "02291123020000" at bounding box center [275, 199] width 52 height 6
copy span "02291123020000"
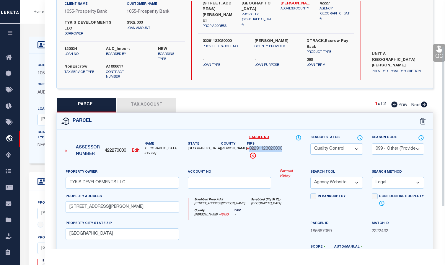
scroll to position [30, 0]
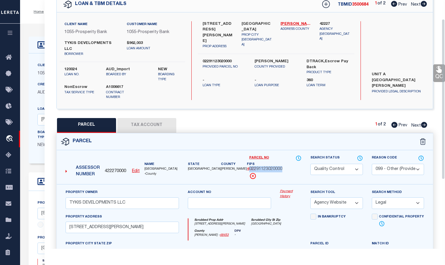
click at [147, 118] on button "Tax Account" at bounding box center [146, 125] width 59 height 15
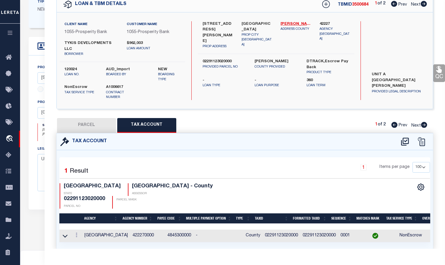
scroll to position [191, 0]
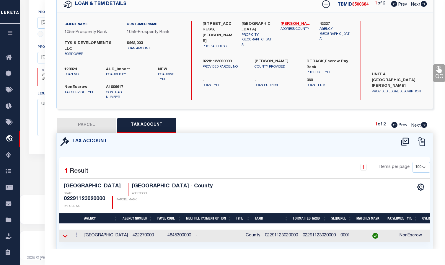
click at [65, 233] on icon at bounding box center [65, 236] width 5 height 6
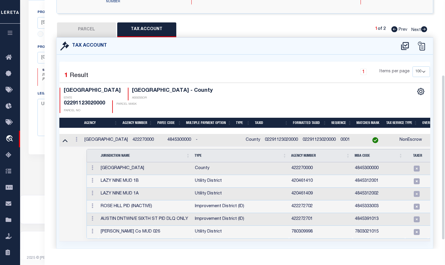
scroll to position [126, 0]
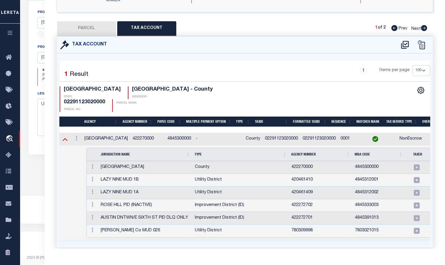
click at [64, 136] on icon at bounding box center [65, 139] width 5 height 6
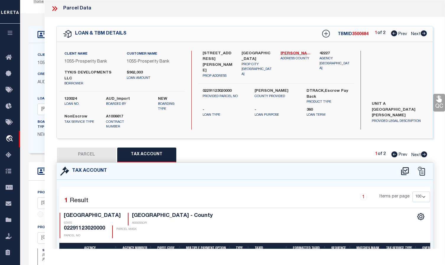
scroll to position [0, 0]
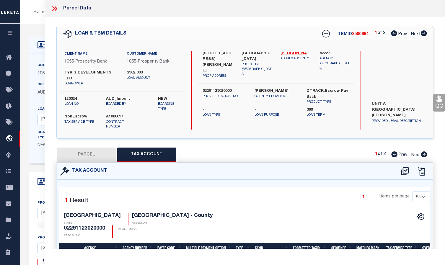
click at [339, 34] on icon at bounding box center [423, 33] width 6 height 6
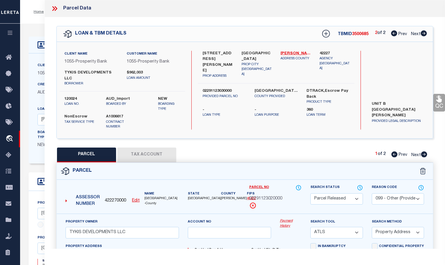
click at [339, 35] on icon at bounding box center [394, 33] width 6 height 6
click at [339, 33] on icon at bounding box center [423, 33] width 6 height 6
click at [339, 151] on icon at bounding box center [424, 154] width 6 height 6
click at [339, 151] on icon at bounding box center [394, 154] width 6 height 6
click at [339, 33] on icon at bounding box center [394, 33] width 6 height 6
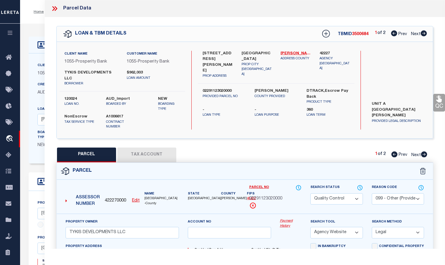
click at [339, 34] on icon at bounding box center [394, 33] width 6 height 6
click at [304, 148] on div "PARCEL Tax Account 1 of 2 Prev Next" at bounding box center [244, 155] width 376 height 15
click at [339, 34] on icon at bounding box center [423, 33] width 6 height 6
click at [339, 151] on icon at bounding box center [424, 154] width 6 height 6
click at [339, 33] on icon at bounding box center [394, 33] width 6 height 6
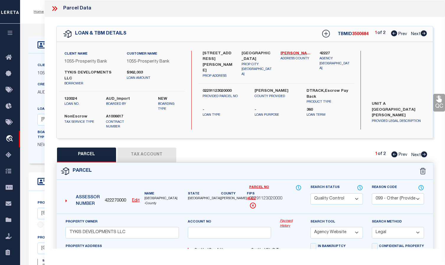
click at [339, 33] on icon at bounding box center [394, 33] width 6 height 6
click at [339, 151] on icon at bounding box center [394, 154] width 6 height 6
click at [339, 36] on icon at bounding box center [394, 33] width 6 height 6
click at [339, 193] on select "Automated Search Bad Parcel Complete Duplicate Parcel High Dollar Reporting In …" at bounding box center [336, 199] width 52 height 12
click at [310, 193] on select "Automated Search Bad Parcel Complete Duplicate Parcel High Dollar Reporting In …" at bounding box center [336, 199] width 52 height 12
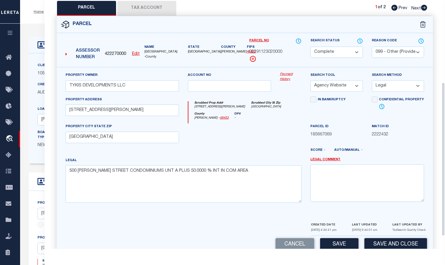
scroll to position [153, 0]
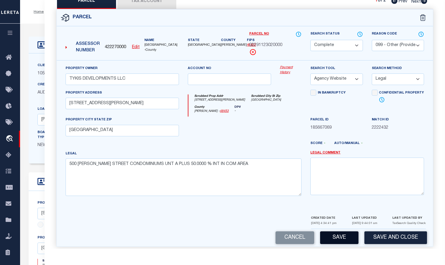
click at [339, 235] on button "Save" at bounding box center [339, 237] width 38 height 13
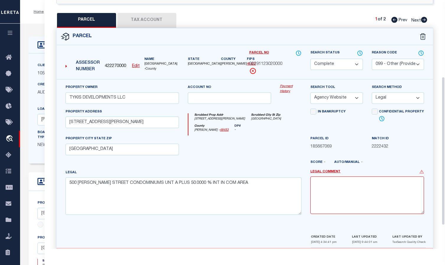
scroll to position [138, 0]
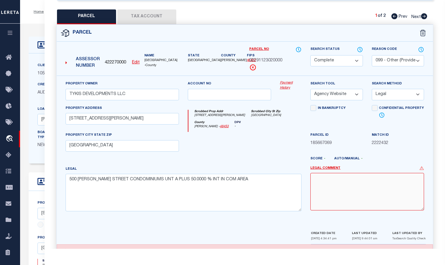
click at [339, 177] on textarea at bounding box center [367, 191] width 114 height 37
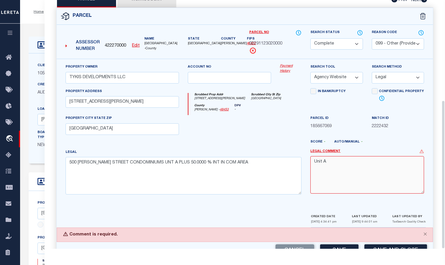
scroll to position [168, 0]
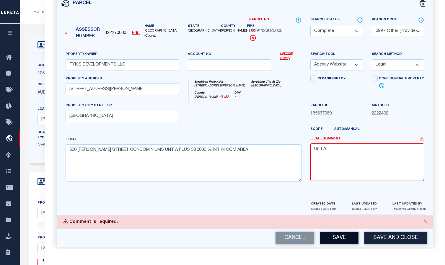
click at [333, 233] on button "Save" at bounding box center [339, 238] width 38 height 13
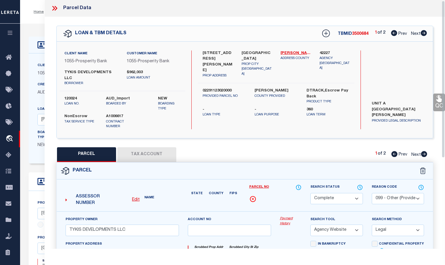
scroll to position [0, 0]
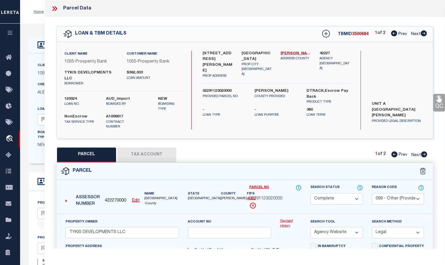
click at [339, 101] on icon at bounding box center [439, 99] width 6 height 7
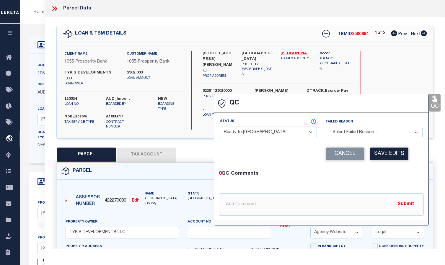
click at [263, 135] on select "- Select Status - Ready to QC Correct Incorrect" at bounding box center [268, 133] width 97 height 12
click at [220, 127] on select "- Select Status - Ready to QC Correct Incorrect" at bounding box center [268, 133] width 97 height 12
click at [339, 155] on button "Save Edits" at bounding box center [389, 154] width 38 height 13
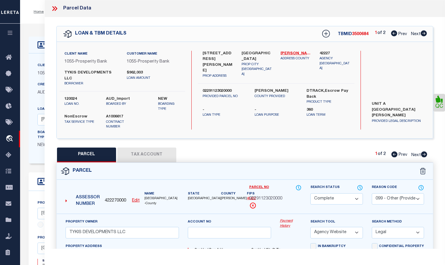
click at [339, 34] on icon at bounding box center [423, 33] width 6 height 6
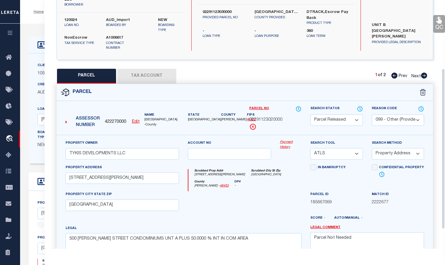
scroll to position [18, 0]
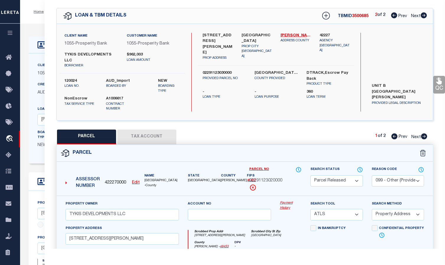
click at [339, 85] on link "QC" at bounding box center [439, 85] width 12 height 18
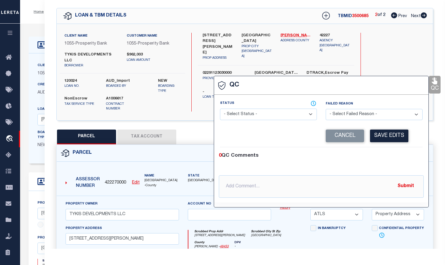
click at [254, 115] on select "- Select Status - Ready to QC Correct Incorrect" at bounding box center [268, 115] width 97 height 12
click at [220, 109] on select "- Select Status - Ready to QC Correct Incorrect" at bounding box center [268, 115] width 97 height 12
click at [339, 137] on button "Save Edits" at bounding box center [389, 136] width 38 height 13
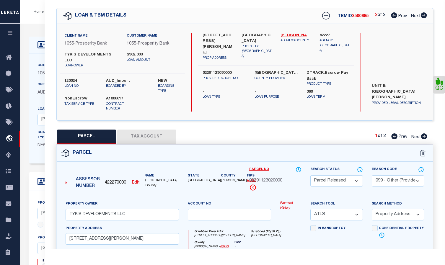
click at [339, 133] on icon at bounding box center [424, 136] width 6 height 6
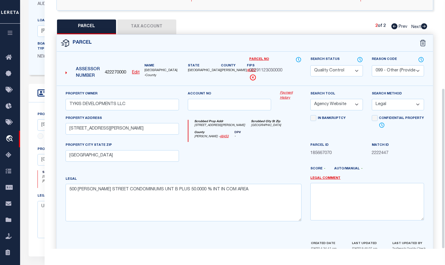
scroll to position [136, 0]
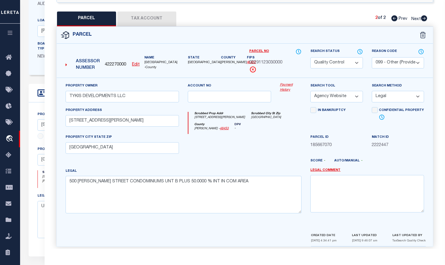
click at [339, 57] on select "Automated Search Bad Parcel Complete Duplicate Parcel High Dollar Reporting In …" at bounding box center [336, 63] width 52 height 12
click at [310, 57] on select "Automated Search Bad Parcel Complete Duplicate Parcel High Dollar Reporting In …" at bounding box center [336, 63] width 52 height 12
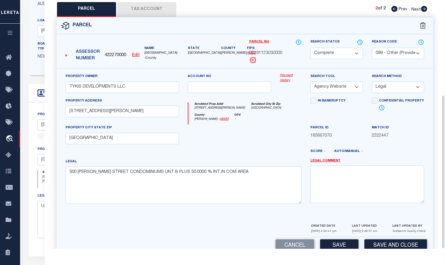
scroll to position [153, 0]
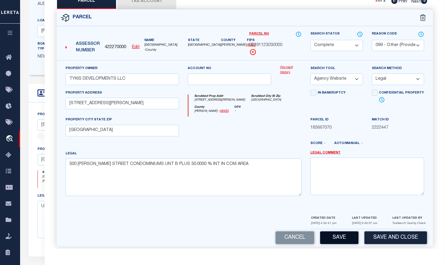
click at [335, 232] on button "Save" at bounding box center [339, 237] width 38 height 13
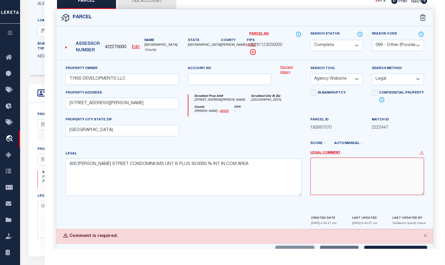
click at [325, 158] on textarea at bounding box center [367, 176] width 114 height 37
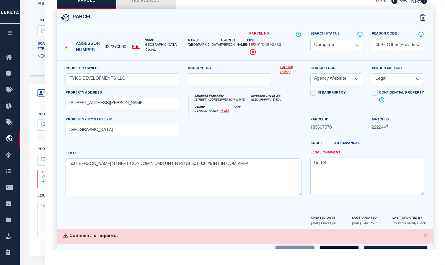
click at [328, 246] on button "Save" at bounding box center [339, 252] width 38 height 13
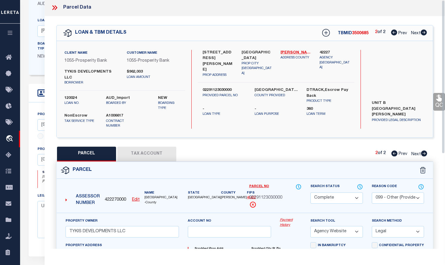
scroll to position [0, 0]
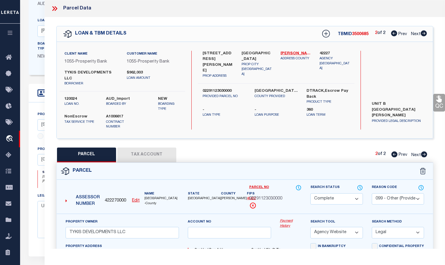
click at [339, 102] on icon at bounding box center [439, 99] width 6 height 7
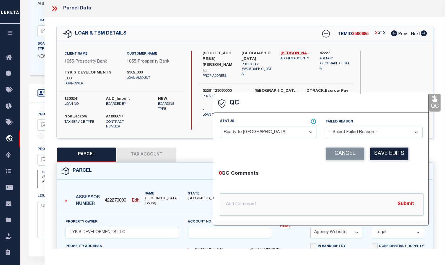
click at [254, 132] on select "- Select Status - Ready to QC Correct Incorrect" at bounding box center [268, 133] width 97 height 12
click at [220, 127] on select "- Select Status - Ready to QC Correct Incorrect" at bounding box center [268, 133] width 97 height 12
click at [339, 154] on button "Save Edits" at bounding box center [389, 154] width 38 height 13
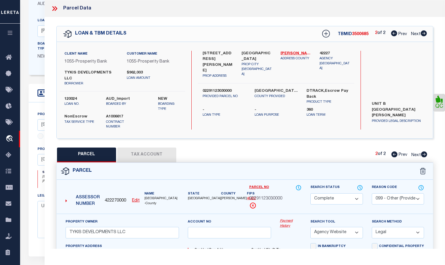
click at [53, 9] on icon at bounding box center [55, 9] width 8 height 8
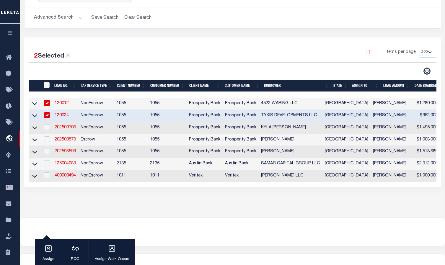
scroll to position [89, 0]
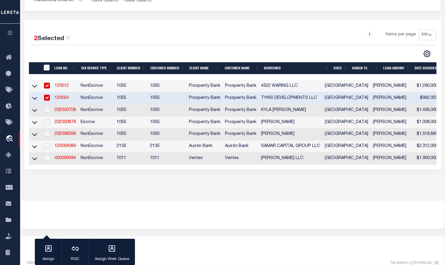
click at [63, 100] on link "120024" at bounding box center [62, 98] width 14 height 4
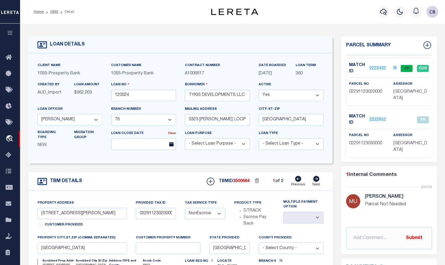
click at [339, 67] on link "2222432" at bounding box center [377, 68] width 17 height 6
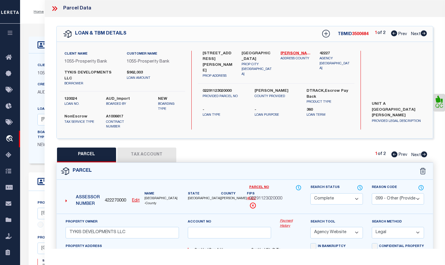
click at [339, 36] on icon at bounding box center [423, 33] width 6 height 6
click at [339, 151] on icon at bounding box center [424, 154] width 6 height 6
click at [54, 10] on icon at bounding box center [53, 8] width 3 height 5
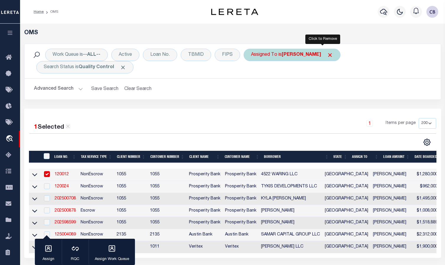
click at [327, 57] on span "Click to Remove" at bounding box center [330, 55] width 6 height 6
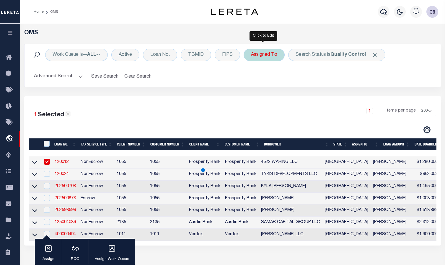
click at [266, 55] on div "Assigned To" at bounding box center [263, 55] width 41 height 12
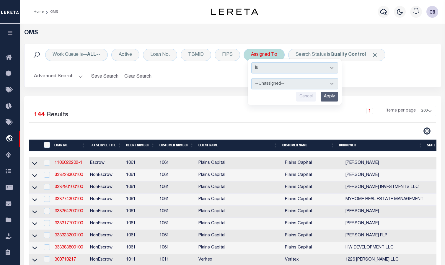
click at [276, 83] on select "--Unassigned-- [PERSON_NAME] [PERSON_NAME] [PERSON_NAME] [PERSON_NAME], [PERSON…" at bounding box center [294, 83] width 87 height 11
click at [251, 78] on select "--Unassigned-- [PERSON_NAME] [PERSON_NAME] [PERSON_NAME] [PERSON_NAME], [PERSON…" at bounding box center [294, 83] width 87 height 11
click at [327, 96] on input "Apply" at bounding box center [328, 97] width 17 height 10
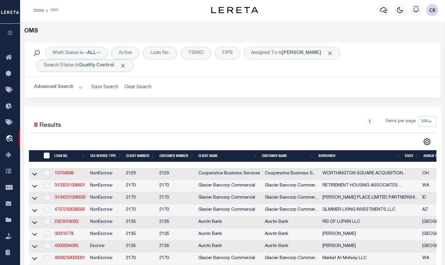
scroll to position [89, 0]
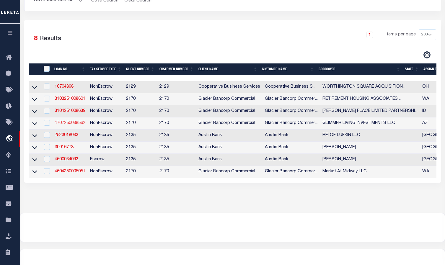
click at [66, 125] on link "4707250038562" at bounding box center [70, 123] width 31 height 4
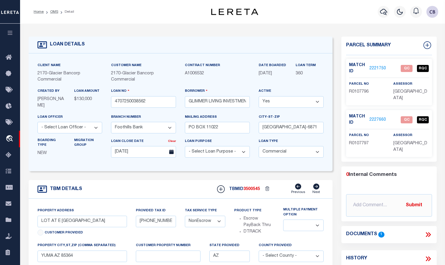
click at [339, 231] on icon at bounding box center [428, 235] width 8 height 8
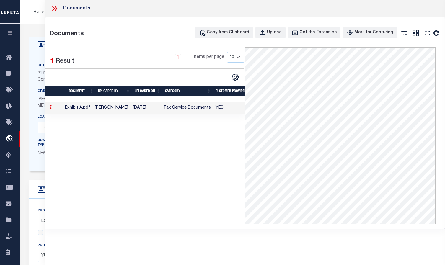
click at [56, 7] on icon at bounding box center [56, 8] width 3 height 5
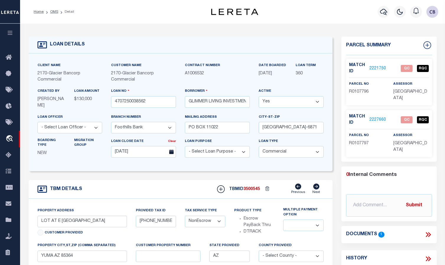
click at [339, 67] on link "2221750" at bounding box center [377, 68] width 17 height 6
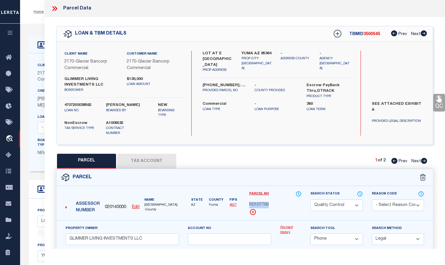
drag, startPoint x: 250, startPoint y: 200, endPoint x: 269, endPoint y: 200, distance: 19.2
click at [269, 202] on div "R0107796" at bounding box center [275, 205] width 52 height 6
copy span "R0107796"
click at [339, 158] on icon at bounding box center [424, 161] width 6 height 6
drag, startPoint x: 250, startPoint y: 199, endPoint x: 268, endPoint y: 200, distance: 18.1
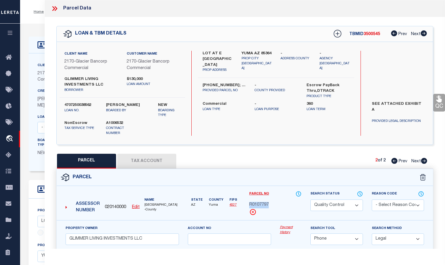
click at [268, 202] on span "R0107797" at bounding box center [258, 205] width 19 height 6
copy span "R0107797"
click at [55, 8] on icon at bounding box center [55, 9] width 8 height 8
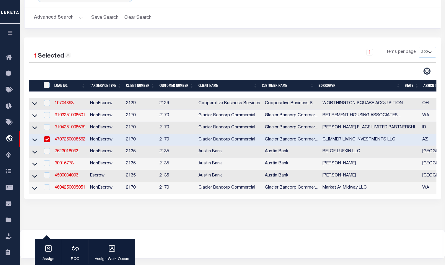
scroll to position [89, 0]
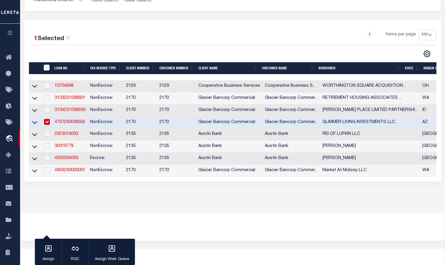
click at [71, 122] on link "4707250038562" at bounding box center [70, 122] width 31 height 4
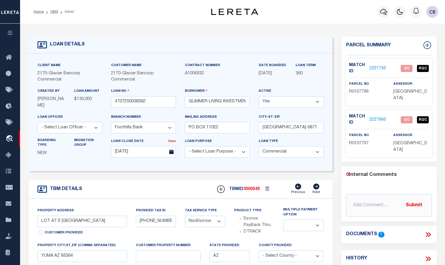
click at [339, 68] on link "2221750" at bounding box center [377, 68] width 17 height 6
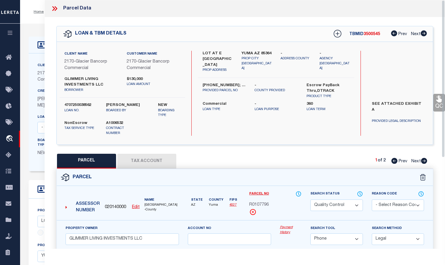
click at [320, 154] on div "PARCEL Tax Account 1 of 2 Prev Next" at bounding box center [244, 161] width 376 height 15
click at [319, 154] on div "PARCEL Tax Account 1 of 2 Prev Next" at bounding box center [244, 161] width 376 height 15
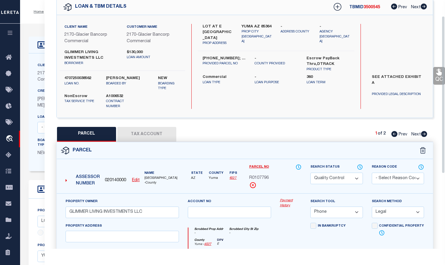
scroll to position [25, 0]
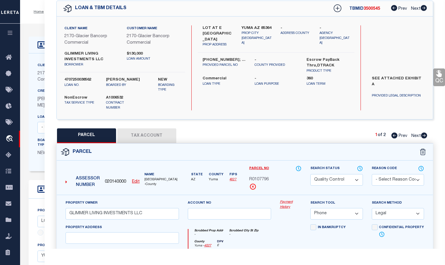
click at [334, 174] on select "Automated Search Bad Parcel Complete Duplicate Parcel High Dollar Reporting In …" at bounding box center [336, 180] width 52 height 12
click at [310, 174] on select "Automated Search Bad Parcel Complete Duplicate Parcel High Dollar Reporting In …" at bounding box center [336, 180] width 52 height 12
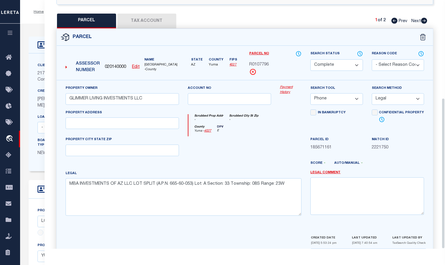
scroll to position [161, 0]
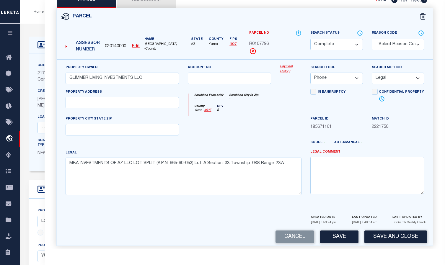
click at [338, 234] on button "Save" at bounding box center [339, 236] width 38 height 13
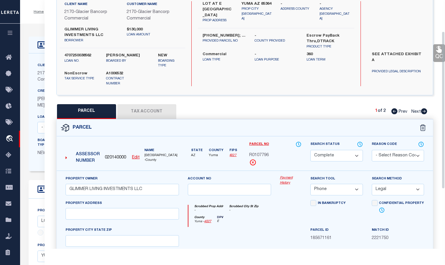
scroll to position [0, 0]
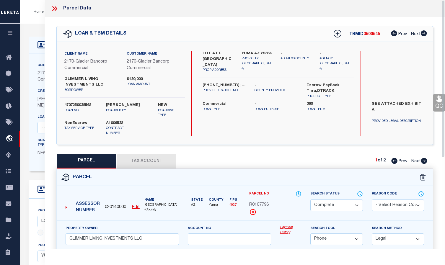
drag, startPoint x: 436, startPoint y: 102, endPoint x: 416, endPoint y: 104, distance: 20.1
click at [339, 102] on icon at bounding box center [439, 99] width 8 height 8
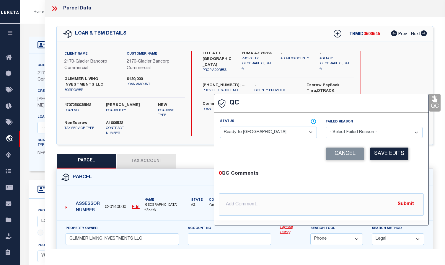
click at [260, 132] on select "- Select Status - Ready to QC Correct Incorrect" at bounding box center [268, 133] width 97 height 12
click at [220, 127] on select "- Select Status - Ready to QC Correct Incorrect" at bounding box center [268, 133] width 97 height 12
click at [339, 155] on button "Save Edits" at bounding box center [389, 154] width 38 height 13
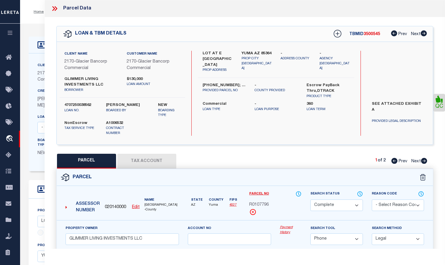
click at [339, 158] on icon at bounding box center [423, 161] width 6 height 6
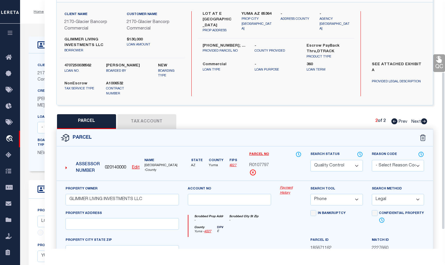
scroll to position [118, 0]
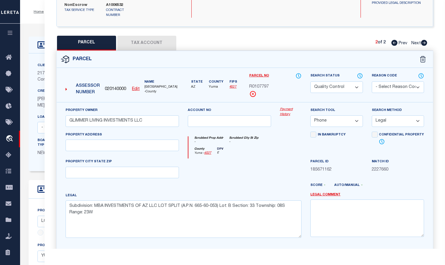
click at [339, 81] on select "Automated Search Bad Parcel Complete Duplicate Parcel High Dollar Reporting In …" at bounding box center [336, 87] width 52 height 12
click at [310, 81] on select "Automated Search Bad Parcel Complete Duplicate Parcel High Dollar Reporting In …" at bounding box center [336, 87] width 52 height 12
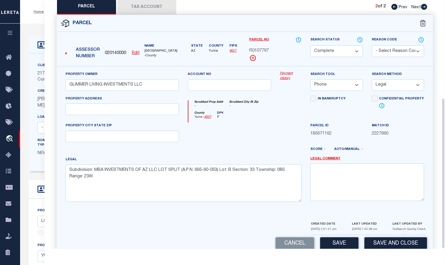
scroll to position [161, 0]
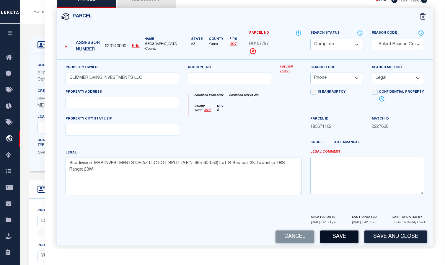
click at [336, 233] on button "Save" at bounding box center [339, 236] width 38 height 13
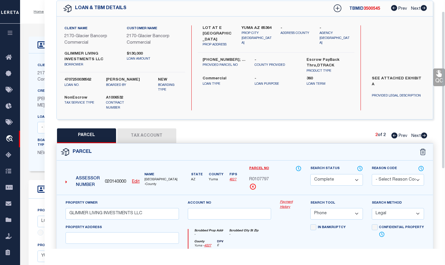
scroll to position [0, 0]
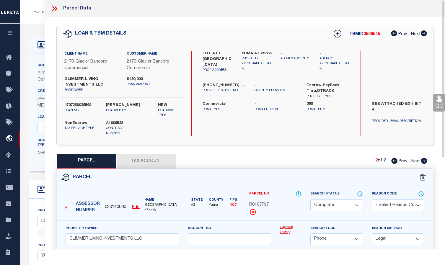
click at [339, 99] on icon at bounding box center [439, 99] width 6 height 7
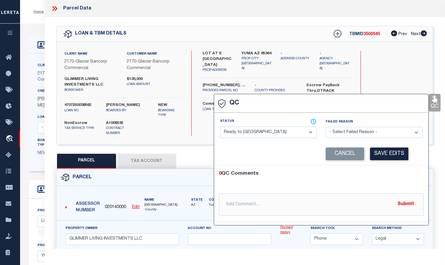
click at [263, 132] on select "- Select Status - Ready to QC Correct Incorrect" at bounding box center [268, 133] width 97 height 12
click at [220, 127] on select "- Select Status - Ready to QC Correct Incorrect" at bounding box center [268, 133] width 97 height 12
click at [339, 155] on button "Save Edits" at bounding box center [389, 154] width 38 height 13
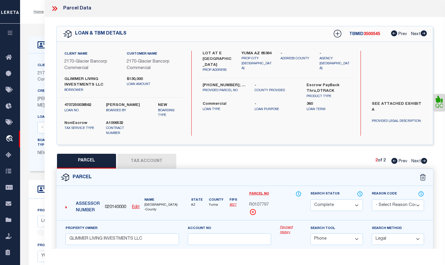
click at [55, 9] on icon at bounding box center [55, 9] width 8 height 8
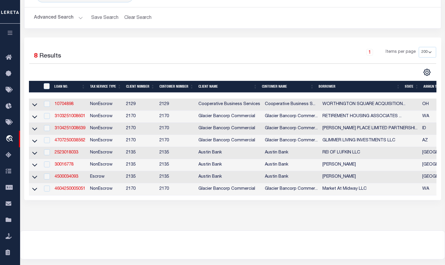
scroll to position [89, 0]
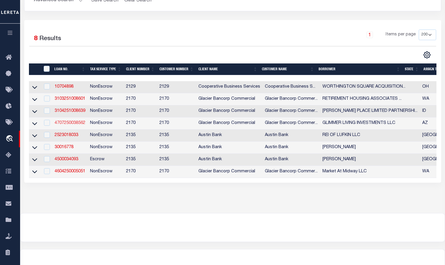
click at [68, 124] on link "4707250038562" at bounding box center [70, 123] width 31 height 4
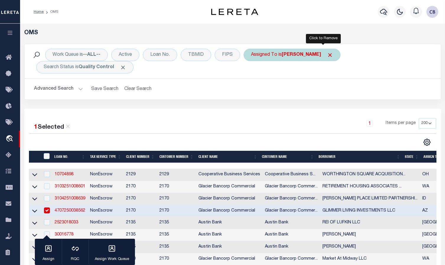
click at [327, 55] on span "Click to Remove" at bounding box center [330, 55] width 6 height 6
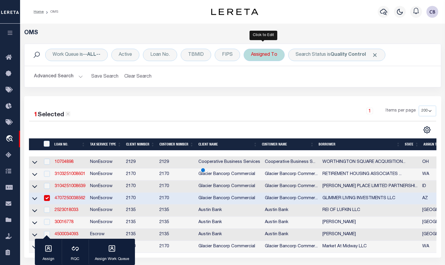
click at [264, 56] on div "Assigned To" at bounding box center [263, 55] width 41 height 12
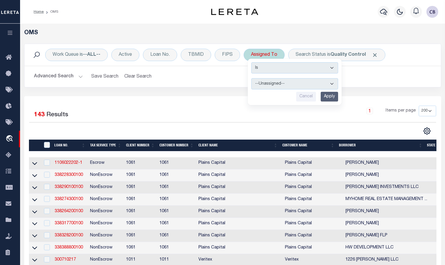
click at [329, 83] on select "--Unassigned-- [PERSON_NAME] [PERSON_NAME] [PERSON_NAME] [PERSON_NAME], [PERSON…" at bounding box center [294, 83] width 87 height 11
click at [251, 78] on select "--Unassigned-- [PERSON_NAME] [PERSON_NAME] [PERSON_NAME] [PERSON_NAME], [PERSON…" at bounding box center [294, 83] width 87 height 11
click at [327, 97] on input "Apply" at bounding box center [328, 97] width 17 height 10
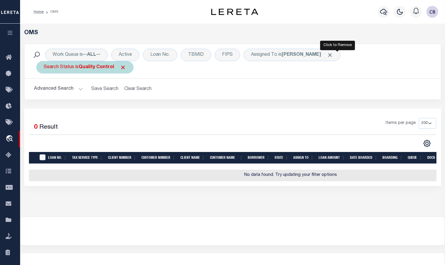
click at [333, 55] on span "Click to Remove" at bounding box center [330, 55] width 6 height 6
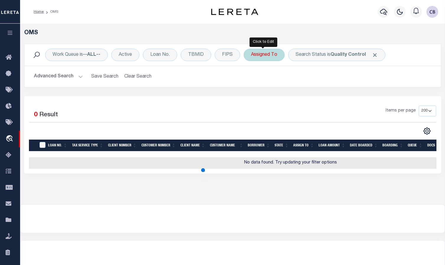
click at [263, 57] on div "Assigned To" at bounding box center [263, 55] width 41 height 12
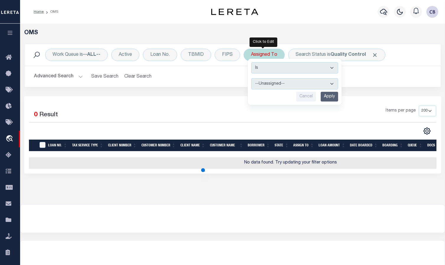
click at [283, 84] on select "--Unassigned-- [PERSON_NAME] [PERSON_NAME] [PERSON_NAME] [PERSON_NAME], [PERSON…" at bounding box center [294, 83] width 87 height 11
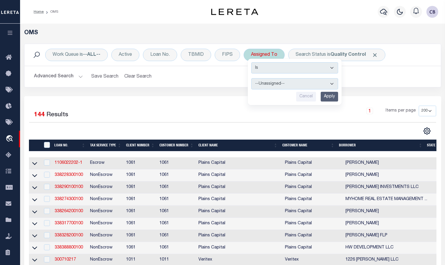
click at [251, 78] on select "--Unassigned-- [PERSON_NAME] [PERSON_NAME] [PERSON_NAME] [PERSON_NAME], [PERSON…" at bounding box center [294, 83] width 87 height 11
click at [332, 97] on input "Apply" at bounding box center [328, 97] width 17 height 10
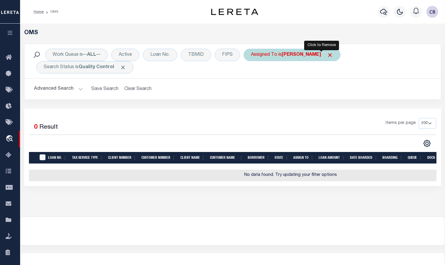
click at [327, 54] on span "Click to Remove" at bounding box center [330, 55] width 6 height 6
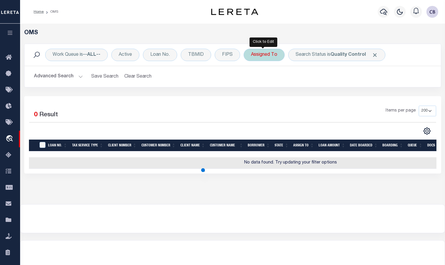
click at [261, 55] on div "Assigned To" at bounding box center [263, 55] width 41 height 12
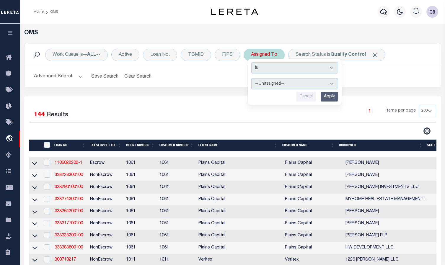
click at [285, 85] on select "--Unassigned-- [PERSON_NAME] [PERSON_NAME] [PERSON_NAME] [PERSON_NAME], [PERSON…" at bounding box center [294, 83] width 87 height 11
click at [251, 78] on select "--Unassigned-- [PERSON_NAME] [PERSON_NAME] [PERSON_NAME] [PERSON_NAME], [PERSON…" at bounding box center [294, 83] width 87 height 11
click at [330, 96] on input "Apply" at bounding box center [328, 97] width 17 height 10
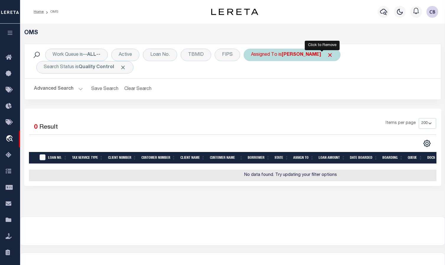
click at [327, 55] on span "Click to Remove" at bounding box center [330, 55] width 6 height 6
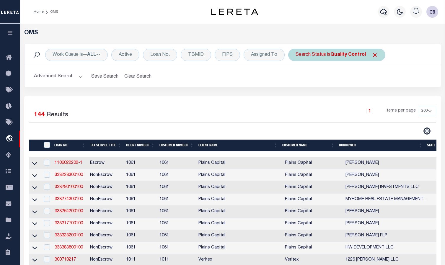
click at [339, 55] on span "Click to Remove" at bounding box center [374, 55] width 6 height 6
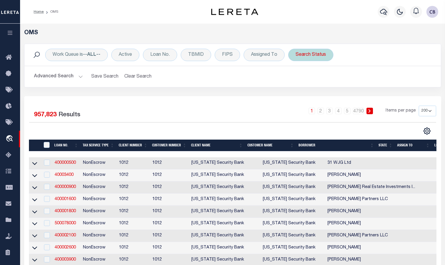
click at [314, 55] on div "Search Status" at bounding box center [310, 55] width 45 height 12
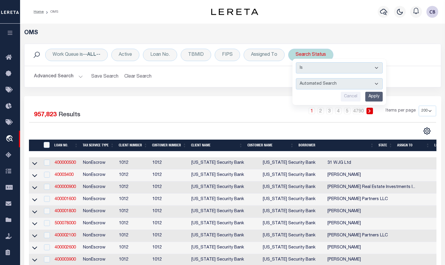
click at [339, 83] on select "Automated Search Bad Parcel Complete Duplicate Parcel High Dollar Reporting In …" at bounding box center [339, 83] width 87 height 11
click at [296, 78] on select "Automated Search Bad Parcel Complete Duplicate Parcel High Dollar Reporting In …" at bounding box center [339, 83] width 87 height 11
click at [339, 95] on input "Apply" at bounding box center [373, 97] width 17 height 10
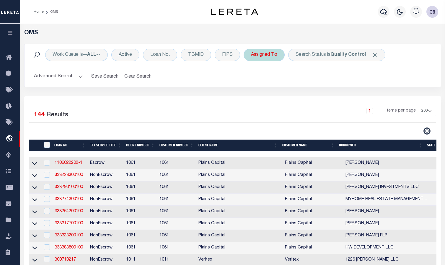
click at [262, 54] on div "Assigned To" at bounding box center [263, 55] width 41 height 12
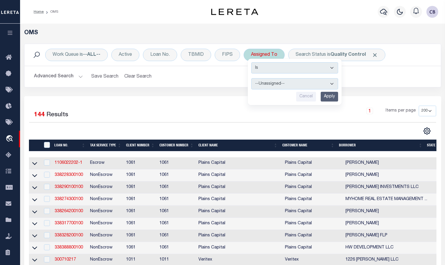
click at [270, 86] on select "--Unassigned-- [PERSON_NAME] [PERSON_NAME] [PERSON_NAME] [PERSON_NAME], [PERSON…" at bounding box center [294, 83] width 87 height 11
click at [251, 78] on select "--Unassigned-- [PERSON_NAME] [PERSON_NAME] [PERSON_NAME] [PERSON_NAME], [PERSON…" at bounding box center [294, 83] width 87 height 11
click at [327, 98] on input "Apply" at bounding box center [328, 97] width 17 height 10
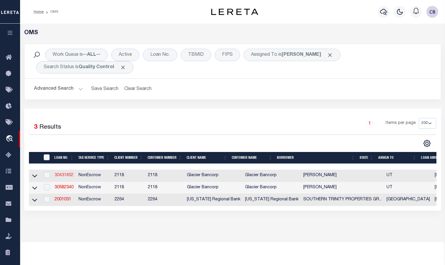
click at [67, 175] on link "30431852" at bounding box center [64, 175] width 19 height 4
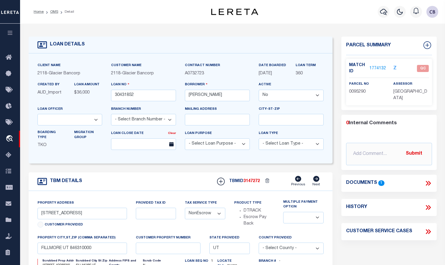
click at [339, 68] on link "1774132" at bounding box center [377, 68] width 17 height 6
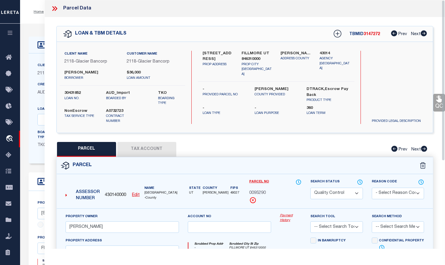
click at [53, 7] on icon at bounding box center [55, 9] width 8 height 8
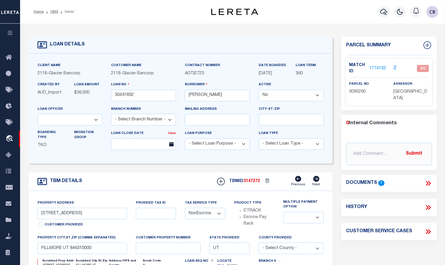
click at [339, 181] on icon at bounding box center [428, 183] width 8 height 8
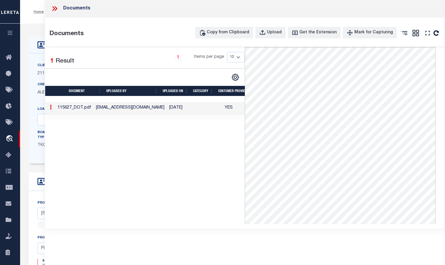
click at [54, 10] on icon at bounding box center [55, 9] width 8 height 8
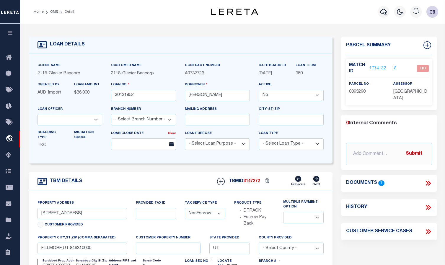
click at [339, 68] on link "1774132" at bounding box center [377, 68] width 17 height 6
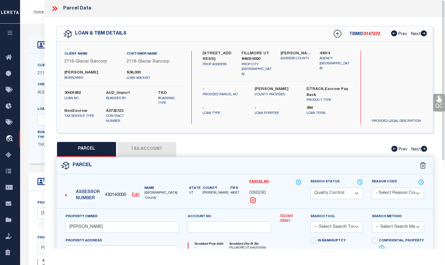
click at [54, 10] on icon at bounding box center [55, 9] width 8 height 8
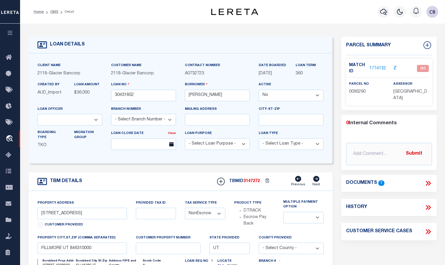
click at [339, 205] on icon at bounding box center [428, 208] width 8 height 8
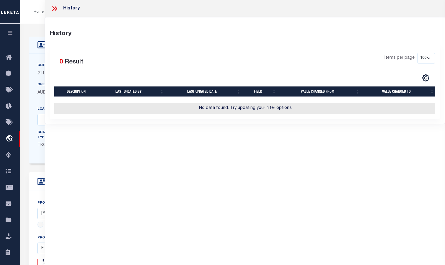
click at [54, 9] on icon at bounding box center [53, 8] width 3 height 5
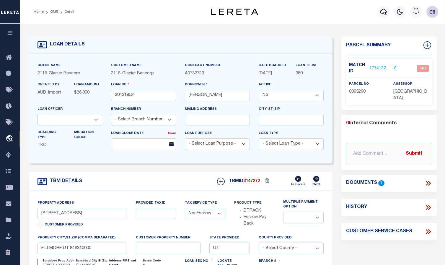
click at [339, 66] on link "1774132" at bounding box center [377, 68] width 17 height 6
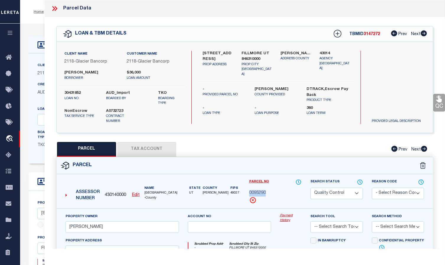
drag, startPoint x: 250, startPoint y: 192, endPoint x: 265, endPoint y: 192, distance: 15.0
click at [265, 192] on span "0095290" at bounding box center [257, 193] width 17 height 6
copy span "0095290"
click at [55, 7] on icon at bounding box center [56, 8] width 3 height 5
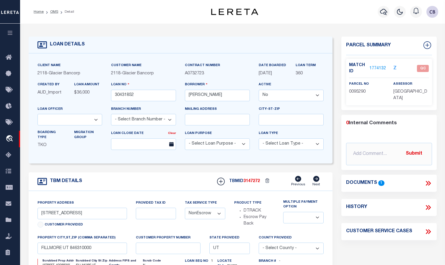
click at [339, 183] on icon at bounding box center [428, 183] width 8 height 8
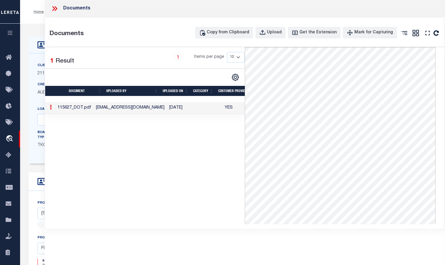
click at [54, 9] on icon at bounding box center [53, 8] width 3 height 5
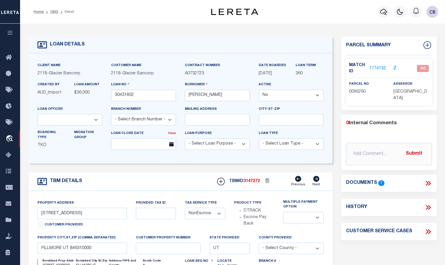
click at [339, 67] on link "1774132" at bounding box center [377, 68] width 17 height 6
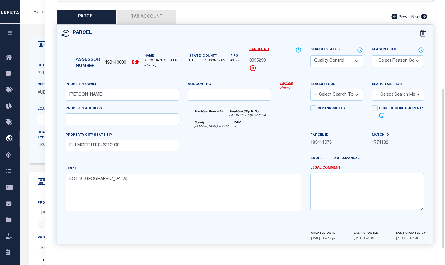
scroll to position [135, 0]
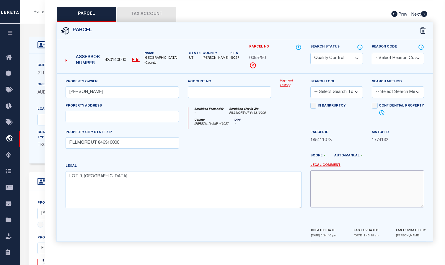
click at [318, 176] on textarea at bounding box center [367, 188] width 114 height 37
paste textarea "F-FH-9"
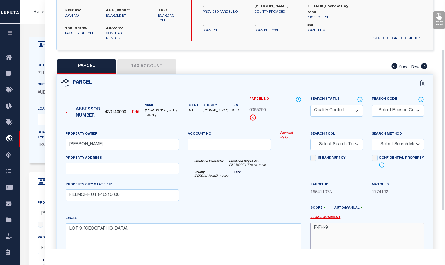
scroll to position [76, 0]
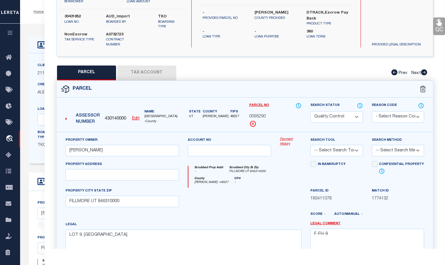
click at [339, 151] on select "-- Select Search Tool -- 3rd Party Website Agency File Agency Website ATLS CNV-…" at bounding box center [336, 151] width 52 height 12
click at [310, 145] on select "-- Select Search Tool -- 3rd Party Website Agency File Agency Website ATLS CNV-…" at bounding box center [336, 151] width 52 height 12
click at [339, 152] on select "-- Select Search Method -- Property Address Legal Liability Info Provided" at bounding box center [397, 151] width 52 height 12
click at [339, 145] on select "-- Select Search Method -- Property Address Legal Liability Info Provided" at bounding box center [397, 151] width 52 height 12
click at [339, 114] on select "Automated Search Bad Parcel Complete Duplicate Parcel High Dollar Reporting In …" at bounding box center [336, 117] width 52 height 12
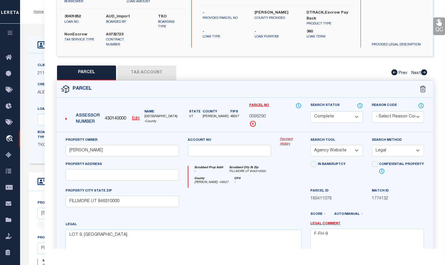
click at [310, 111] on select "Automated Search Bad Parcel Complete Duplicate Parcel High Dollar Reporting In …" at bounding box center [336, 117] width 52 height 12
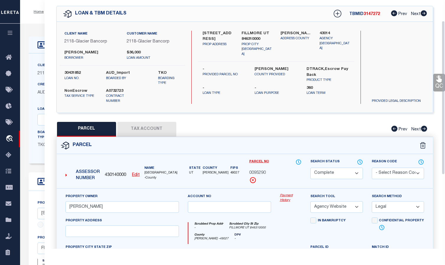
scroll to position [0, 0]
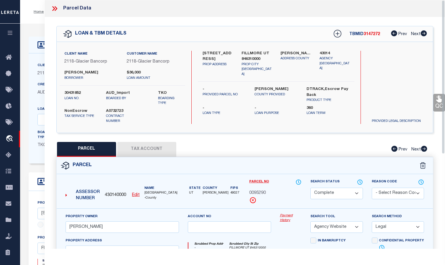
click at [258, 8] on div "Parcel Data" at bounding box center [245, 8] width 400 height 17
click at [339, 101] on icon at bounding box center [439, 99] width 6 height 7
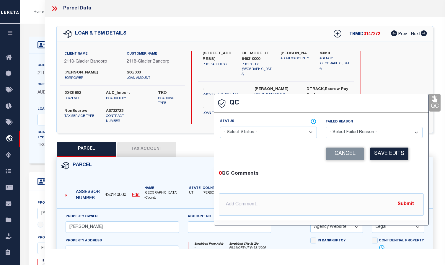
click at [265, 132] on select "- Select Status - Ready to QC Correct Incorrect" at bounding box center [268, 133] width 97 height 12
click at [220, 127] on select "- Select Status - Ready to QC Correct Incorrect" at bounding box center [268, 133] width 97 height 12
click at [339, 151] on button "Save Edits" at bounding box center [389, 154] width 38 height 13
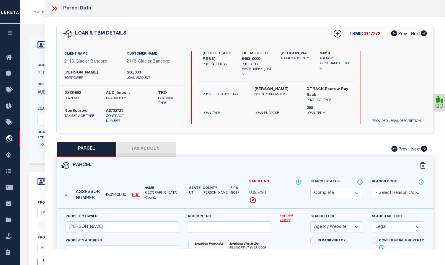
click at [56, 8] on icon at bounding box center [56, 8] width 3 height 5
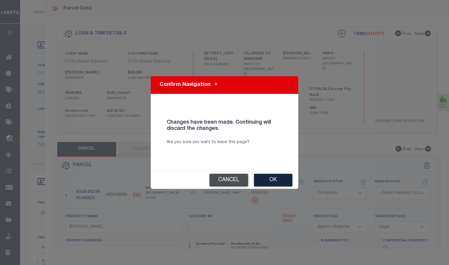
click at [232, 181] on button "Cancel" at bounding box center [228, 180] width 39 height 13
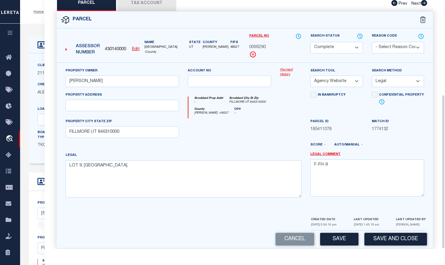
scroll to position [153, 0]
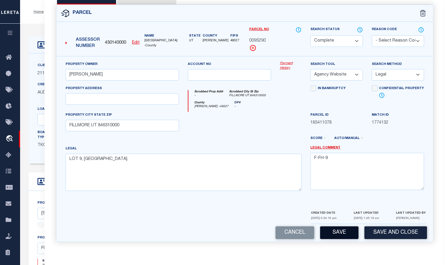
click at [338, 232] on button "Save" at bounding box center [339, 232] width 38 height 13
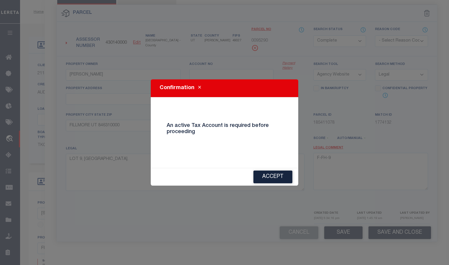
click at [199, 87] on icon "Close" at bounding box center [199, 87] width 3 height 4
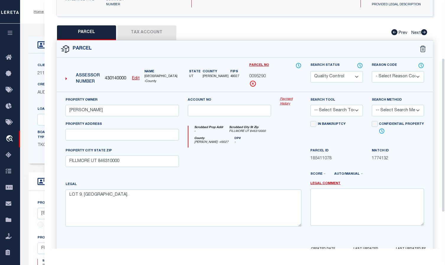
scroll to position [94, 0]
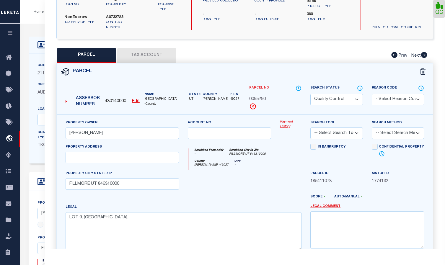
click at [259, 87] on link "Parcel No" at bounding box center [259, 88] width 20 height 5
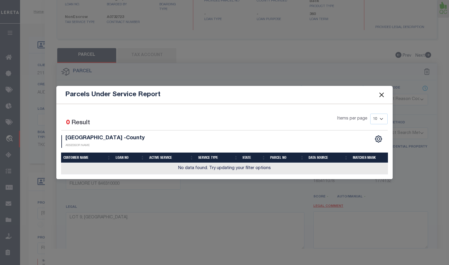
click at [339, 95] on button "Close" at bounding box center [382, 95] width 8 height 8
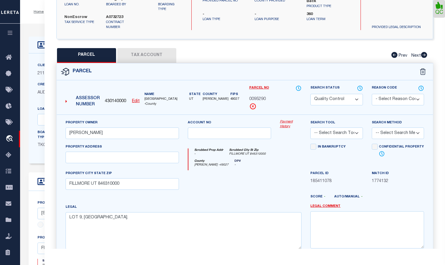
click at [143, 55] on button "Tax Account" at bounding box center [146, 55] width 59 height 15
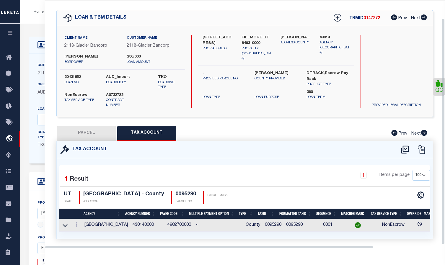
scroll to position [30, 0]
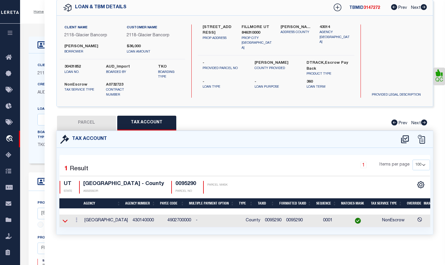
click at [66, 218] on icon at bounding box center [65, 221] width 5 height 6
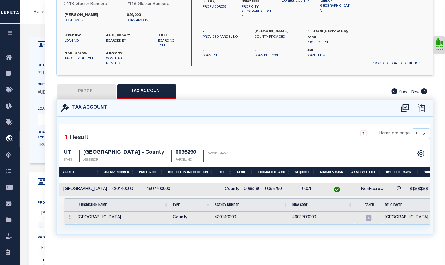
scroll to position [0, 0]
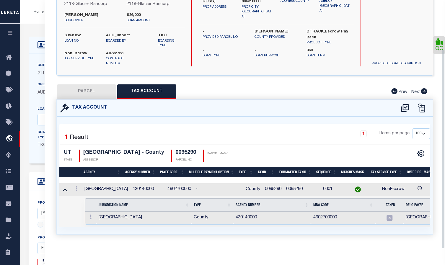
click at [80, 89] on button "PARCEL" at bounding box center [86, 91] width 59 height 15
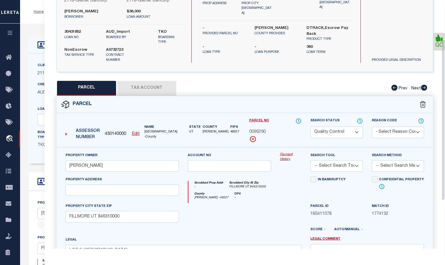
click at [339, 40] on icon at bounding box center [438, 38] width 7 height 7
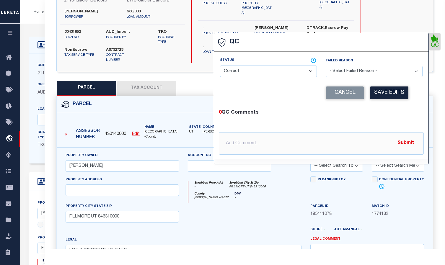
click at [250, 71] on select "- Select Status - Ready to QC Correct Incorrect" at bounding box center [268, 71] width 97 height 12
click at [220, 66] on select "- Select Status - Ready to QC Correct Incorrect" at bounding box center [268, 71] width 97 height 12
click at [339, 94] on button "Save Edits" at bounding box center [389, 92] width 38 height 13
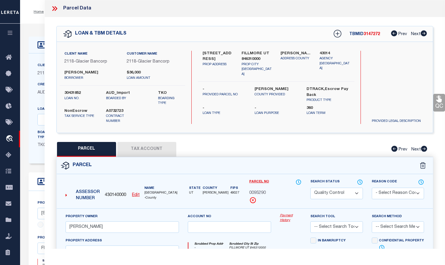
click at [54, 8] on icon at bounding box center [53, 8] width 3 height 5
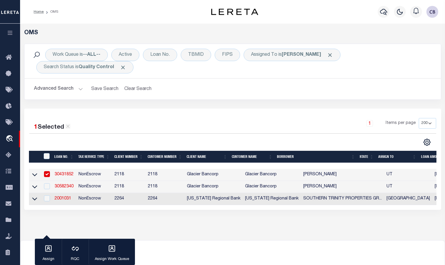
click at [48, 174] on input "checkbox" at bounding box center [47, 174] width 6 height 6
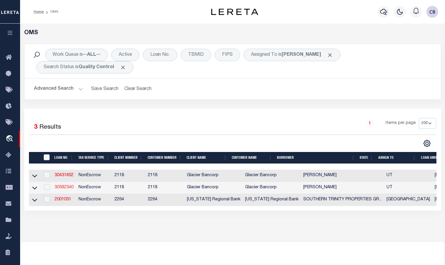
click at [63, 189] on link "30582340" at bounding box center [64, 187] width 19 height 4
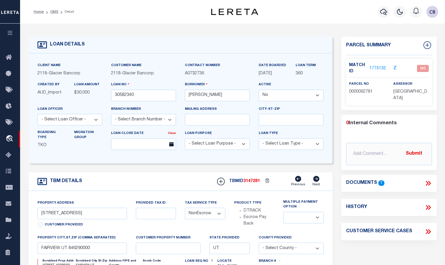
click at [339, 182] on icon at bounding box center [428, 183] width 8 height 8
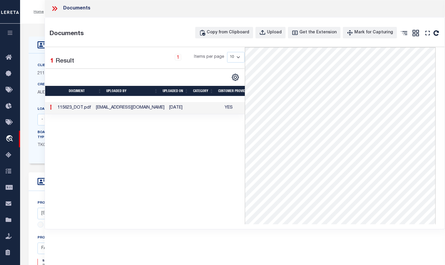
click at [55, 7] on icon at bounding box center [56, 8] width 3 height 5
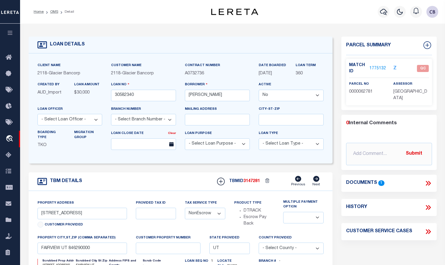
click at [339, 67] on link "1775132" at bounding box center [377, 68] width 17 height 6
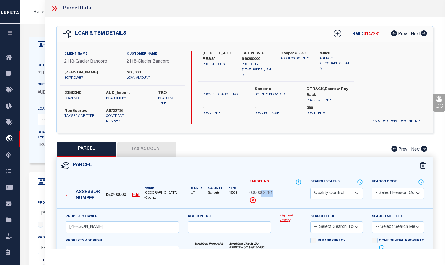
drag, startPoint x: 262, startPoint y: 194, endPoint x: 273, endPoint y: 193, distance: 11.3
click at [273, 193] on div "0000062781" at bounding box center [275, 193] width 52 height 6
click at [253, 201] on icon at bounding box center [252, 199] width 1 height 1
drag, startPoint x: 250, startPoint y: 190, endPoint x: 277, endPoint y: 192, distance: 26.9
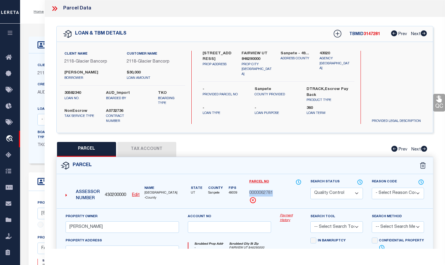
click at [277, 192] on div "0000062781" at bounding box center [275, 193] width 52 height 6
copy span "0000062781"
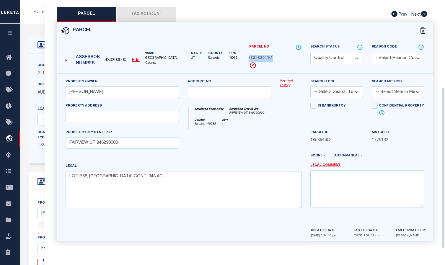
scroll to position [135, 0]
click at [260, 7] on div "PARCEL Tax Account Prev Next" at bounding box center [244, 14] width 376 height 15
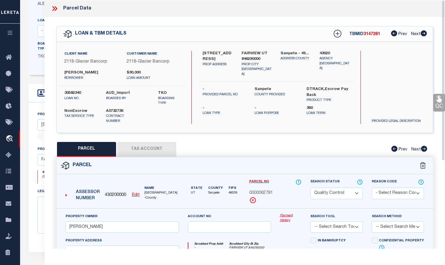
scroll to position [0, 0]
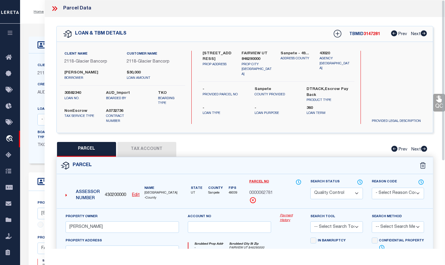
click at [54, 8] on icon at bounding box center [53, 8] width 3 height 5
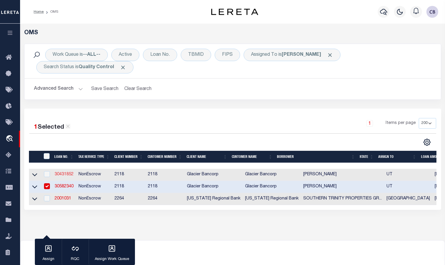
click at [65, 175] on link "30431852" at bounding box center [64, 174] width 19 height 4
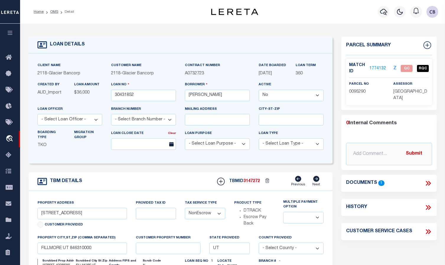
click at [339, 67] on link "1774132" at bounding box center [377, 68] width 17 height 6
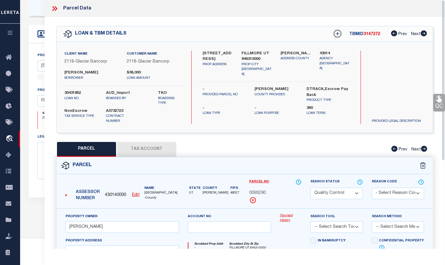
click at [56, 9] on icon at bounding box center [56, 8] width 3 height 5
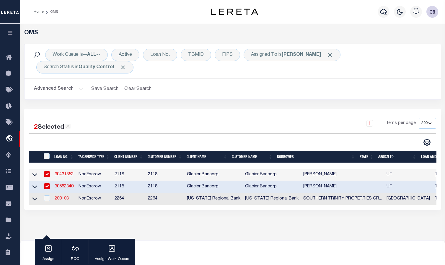
click at [63, 200] on link "2001031" at bounding box center [63, 198] width 17 height 4
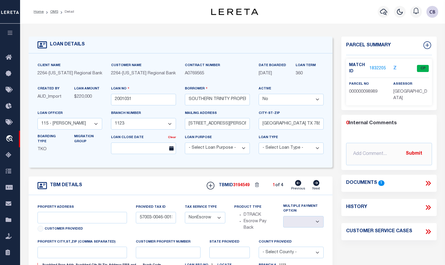
click at [339, 181] on icon at bounding box center [426, 183] width 3 height 5
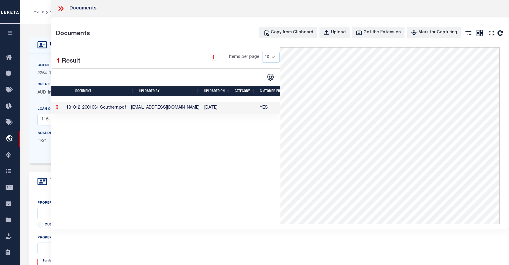
click at [62, 8] on icon at bounding box center [61, 9] width 8 height 8
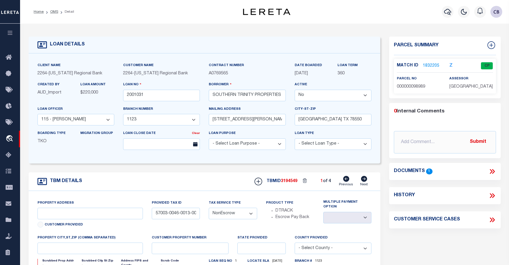
click at [339, 65] on link "1832205" at bounding box center [430, 66] width 17 height 6
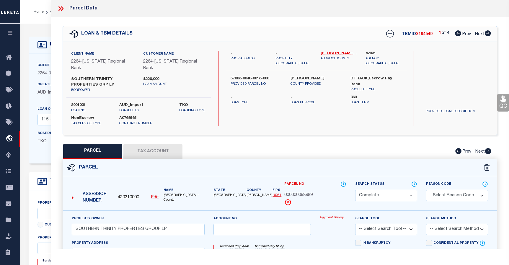
click at [63, 9] on icon at bounding box center [62, 8] width 3 height 5
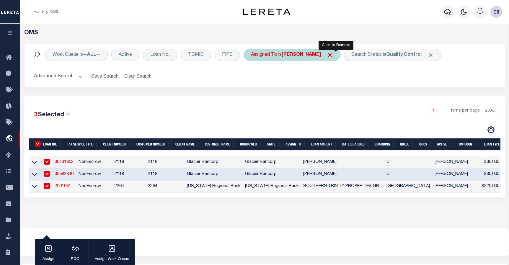
click at [333, 55] on span "Click to Remove" at bounding box center [330, 55] width 6 height 6
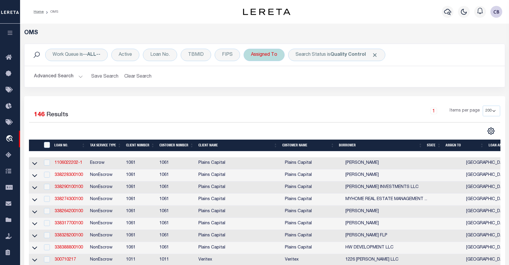
click at [258, 57] on div "Assigned To" at bounding box center [263, 55] width 41 height 12
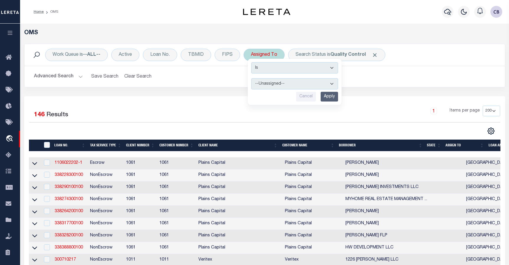
click at [267, 85] on select "--Unassigned-- [PERSON_NAME] [PERSON_NAME] [PERSON_NAME] [PERSON_NAME], [PERSON…" at bounding box center [294, 83] width 87 height 11
click at [251, 78] on select "--Unassigned-- [PERSON_NAME] [PERSON_NAME] [PERSON_NAME] [PERSON_NAME], [PERSON…" at bounding box center [294, 83] width 87 height 11
click at [326, 95] on input "Apply" at bounding box center [328, 97] width 17 height 10
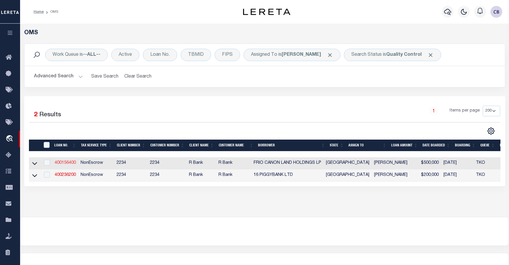
click at [65, 163] on link "400156400" at bounding box center [65, 163] width 21 height 4
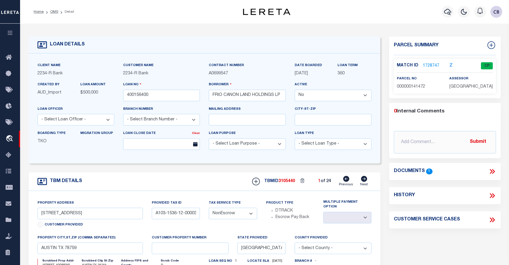
click at [339, 169] on icon at bounding box center [492, 172] width 8 height 8
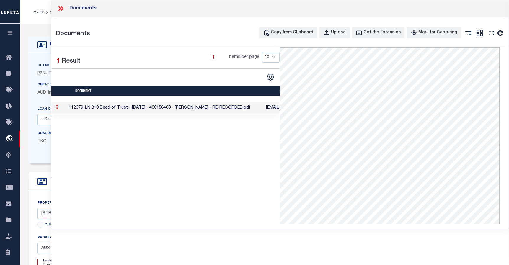
click at [57, 9] on icon at bounding box center [61, 9] width 8 height 8
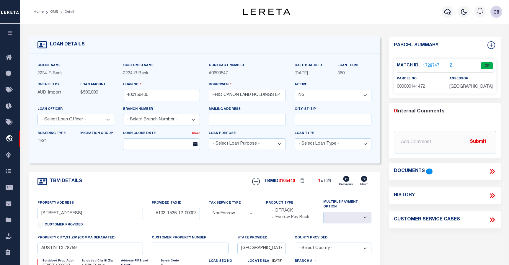
click at [339, 66] on link "1728747" at bounding box center [430, 66] width 17 height 6
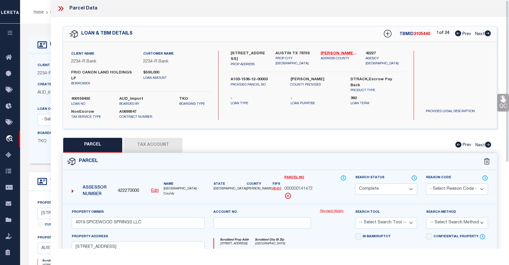
click at [56, 9] on div "Parcel Data" at bounding box center [280, 8] width 458 height 17
click at [62, 6] on icon at bounding box center [61, 9] width 8 height 8
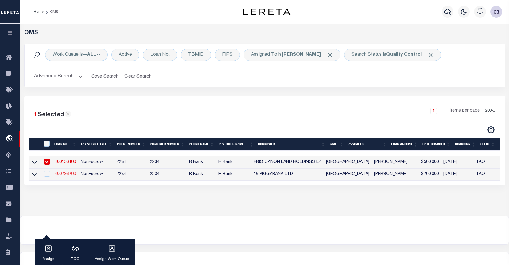
click at [64, 173] on link "400236200" at bounding box center [65, 174] width 21 height 4
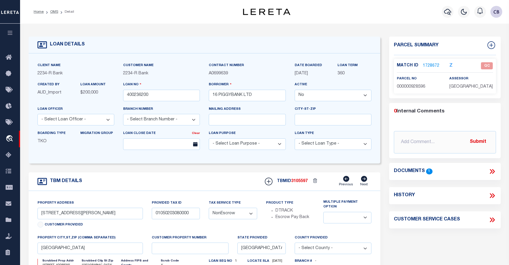
click at [339, 171] on icon at bounding box center [492, 172] width 8 height 8
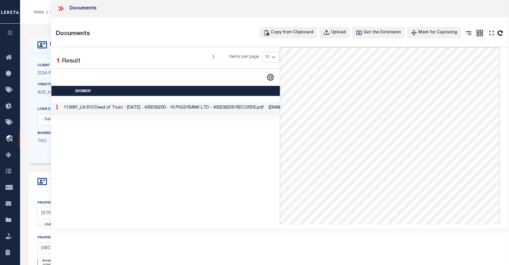
click at [62, 7] on icon at bounding box center [62, 8] width 3 height 5
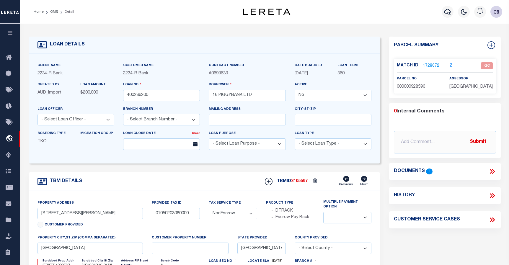
click at [339, 65] on link "1728672" at bounding box center [430, 66] width 17 height 6
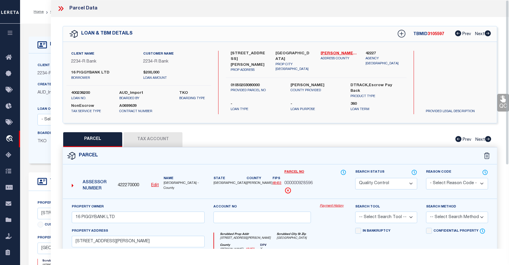
click at [61, 8] on icon at bounding box center [60, 8] width 3 height 5
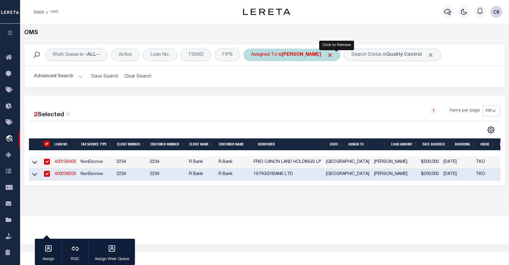
click at [333, 56] on span "Click to Remove" at bounding box center [330, 55] width 6 height 6
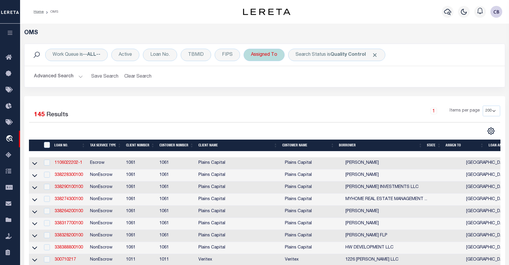
click at [273, 56] on div "Assigned To" at bounding box center [263, 55] width 41 height 12
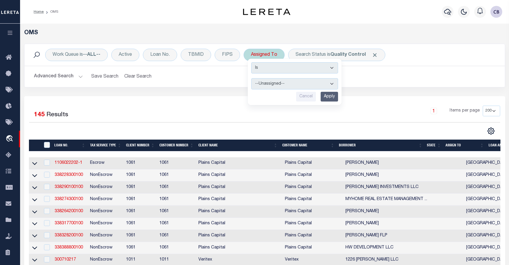
click at [277, 82] on select "--Unassigned-- [PERSON_NAME] [PERSON_NAME] [PERSON_NAME] [PERSON_NAME], [PERSON…" at bounding box center [294, 83] width 87 height 11
click at [251, 78] on select "--Unassigned-- [PERSON_NAME] [PERSON_NAME] [PERSON_NAME] [PERSON_NAME], [PERSON…" at bounding box center [294, 83] width 87 height 11
click at [329, 97] on input "Apply" at bounding box center [328, 97] width 17 height 10
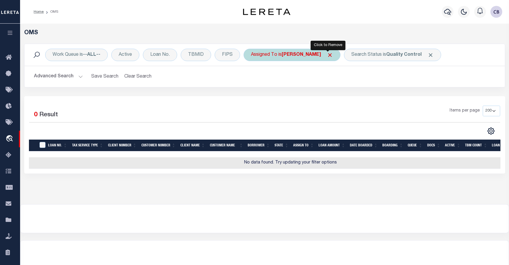
click at [328, 55] on span "Click to Remove" at bounding box center [330, 55] width 6 height 6
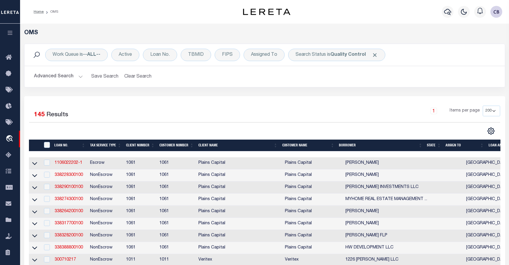
select select "200"
click at [265, 55] on div "Assigned To" at bounding box center [263, 55] width 41 height 12
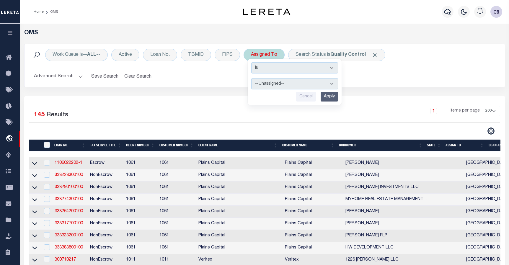
click at [276, 82] on select "--Unassigned-- [PERSON_NAME] [PERSON_NAME] [PERSON_NAME] [PERSON_NAME], [PERSON…" at bounding box center [294, 83] width 87 height 11
select select "[PERSON_NAME]"
click at [251, 78] on select "--Unassigned-- [PERSON_NAME] [PERSON_NAME] [PERSON_NAME] [PERSON_NAME], [PERSON…" at bounding box center [294, 83] width 87 height 11
click at [329, 97] on input "Apply" at bounding box center [328, 97] width 17 height 10
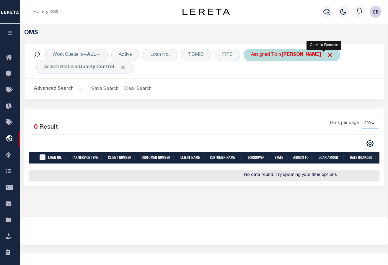
click at [327, 55] on span "Click to Remove" at bounding box center [330, 55] width 6 height 6
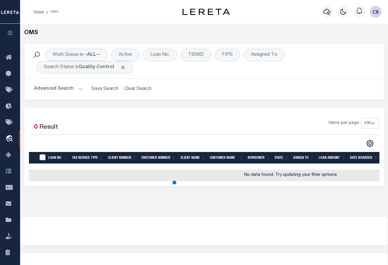
click at [123, 69] on span "Click to Remove" at bounding box center [123, 67] width 6 height 6
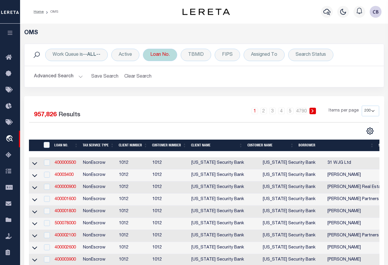
click at [163, 55] on div "Loan No." at bounding box center [160, 55] width 34 height 12
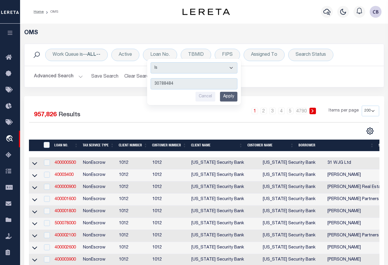
type input "307884842"
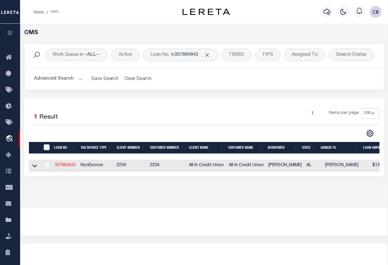
click at [68, 166] on link "307884842" at bounding box center [65, 165] width 21 height 4
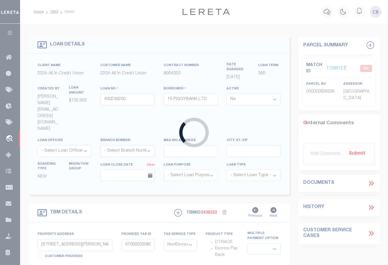
type input "307884842"
type input "Mary Lawrence"
select select "True"
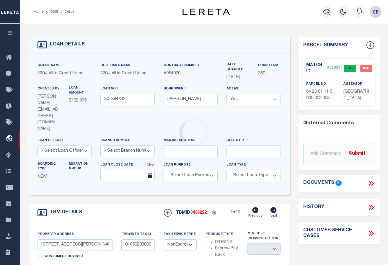
select select "44319"
type input "Lot 5 & 6 River Crest Ranch"
type input "64-26-01-11-0-000-002.034 & .035"
select select
type input "Cordova AL 35550"
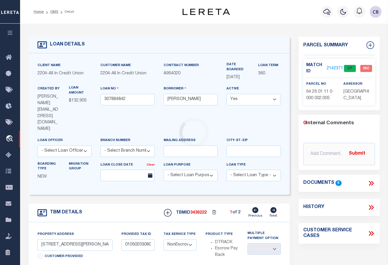
type input "AL"
select select "[PERSON_NAME]"
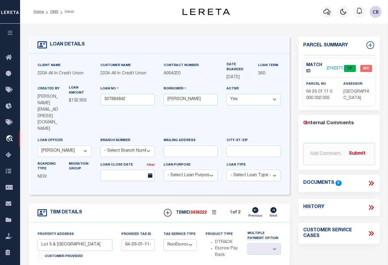
click at [330, 67] on link "2142371" at bounding box center [334, 68] width 17 height 6
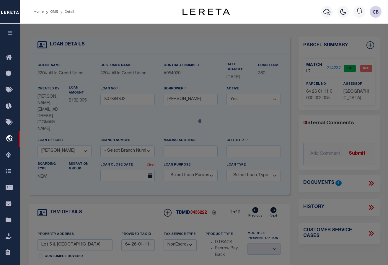
select select "AS"
checkbox input "false"
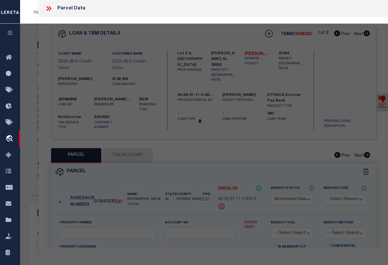
select select "CP"
type input "E,BLACKBURN ROBERT & NEL,MARY"
select select "AGF"
select select "LEG"
type input "DORA AL 35062"
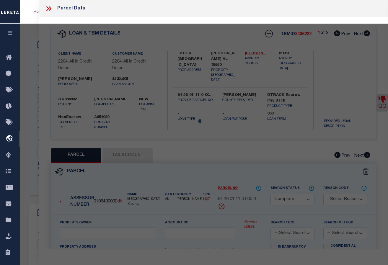
type textarea "S2 OF S2 11/16/6 LYING N OF RIVER EXC E 850 & EXC BLACKBURN SUB IN S2 SE"
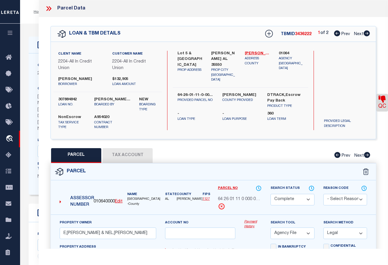
click at [364, 33] on icon at bounding box center [366, 33] width 6 height 6
select select "AS"
select select
checkbox input "false"
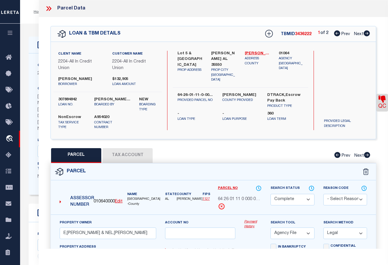
checkbox input "false"
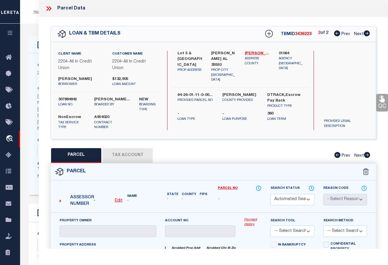
select select "DP"
checkbox input "false"
type textarea "Required parcel has already been added to the same TBMID OR the same loan numbe…"
click at [336, 34] on icon at bounding box center [337, 33] width 6 height 6
select select "AS"
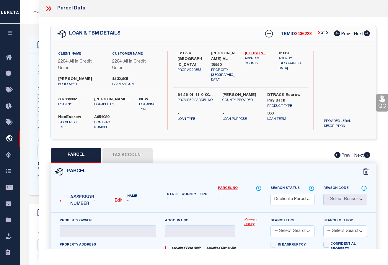
checkbox input "false"
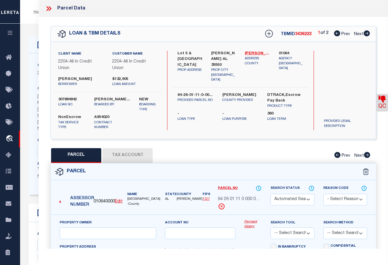
select select "CP"
type input "E,BLACKBURN ROBERT & NEL,MARY"
select select "AGF"
select select "LEG"
type input "DORA AL 35062"
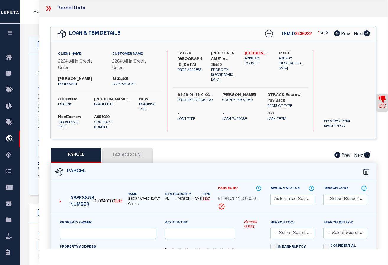
type textarea "S2 OF S2 11/16/6 LYING N OF RIVER EXC E 850 & EXC BLACKBURN SUB IN S2 SE"
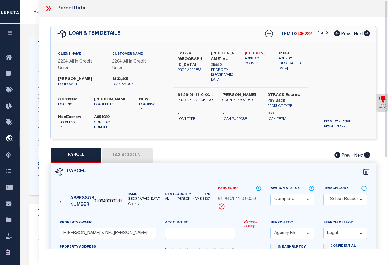
click at [48, 9] on icon at bounding box center [49, 9] width 8 height 8
